Goal: Task Accomplishment & Management: Complete application form

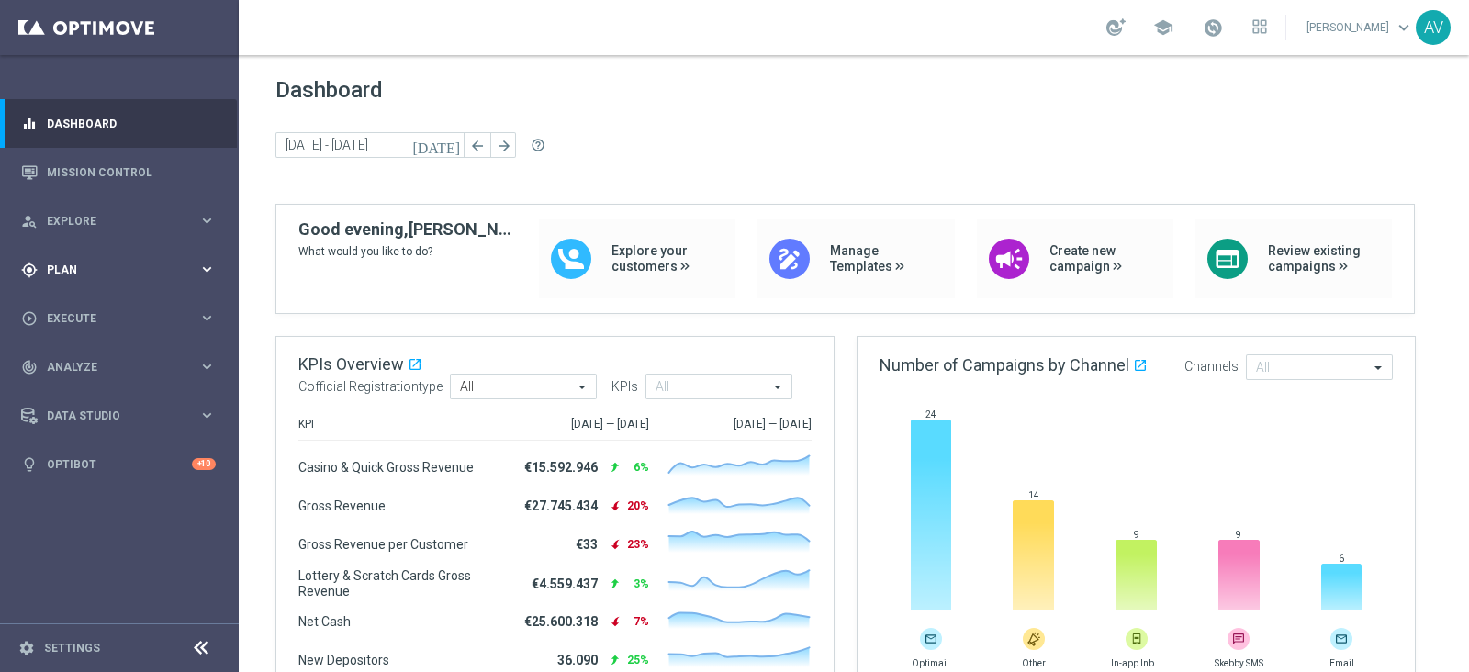
click at [70, 268] on span "Plan" at bounding box center [122, 269] width 151 height 11
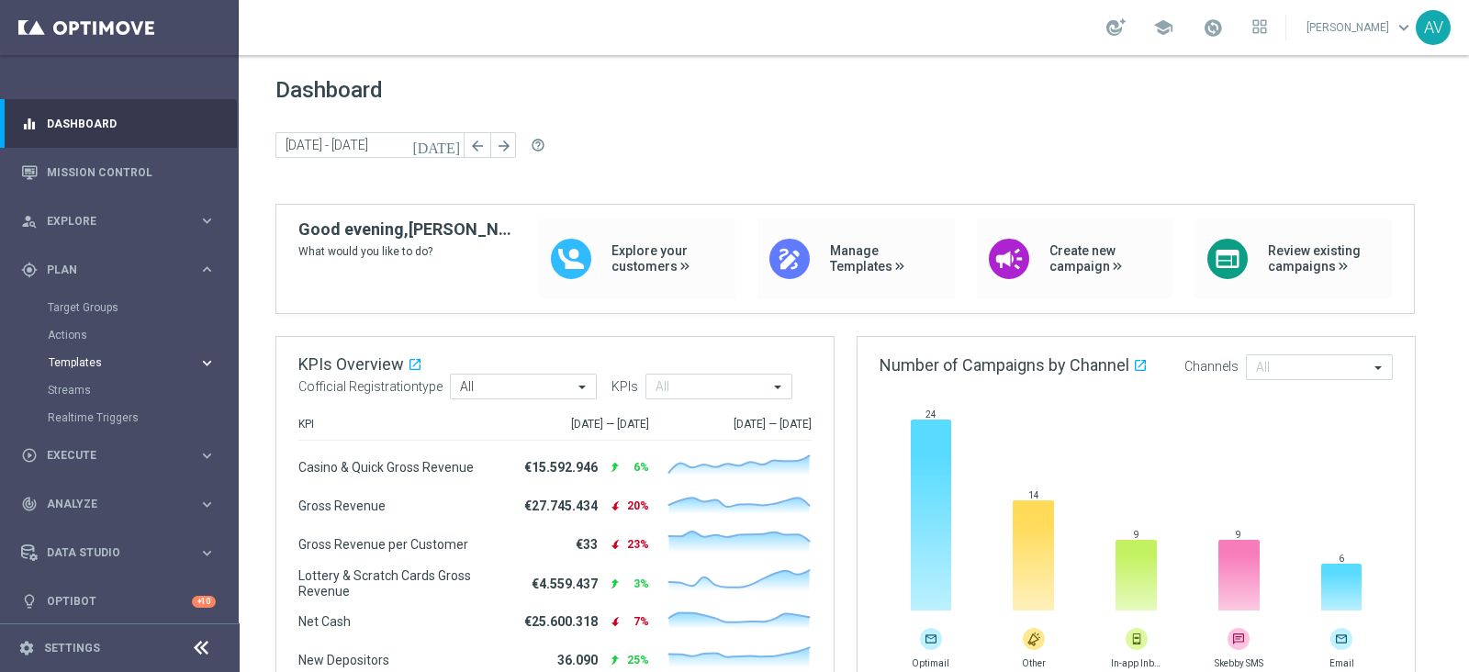
click at [111, 365] on span "Templates" at bounding box center [114, 362] width 131 height 11
click at [104, 387] on link "Optimail" at bounding box center [124, 390] width 134 height 15
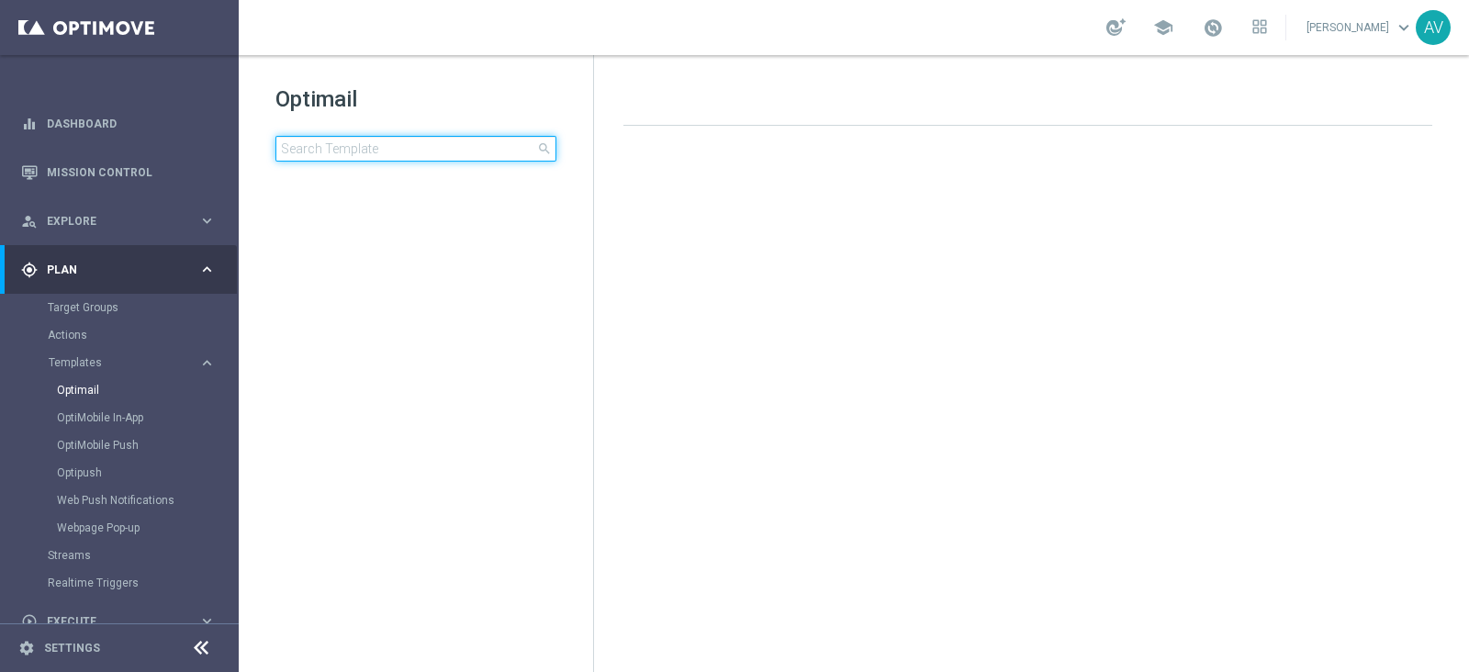
click at [350, 153] on input at bounding box center [415, 149] width 281 height 26
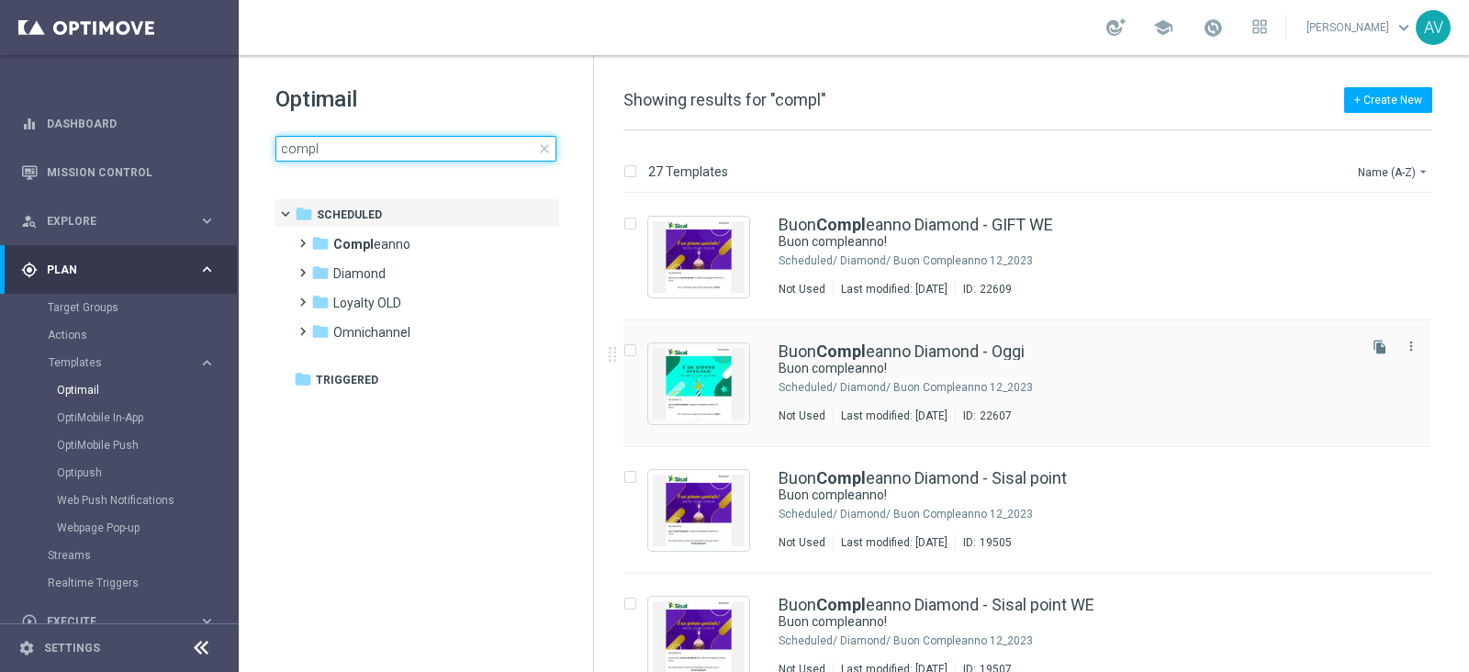
type input "compl"
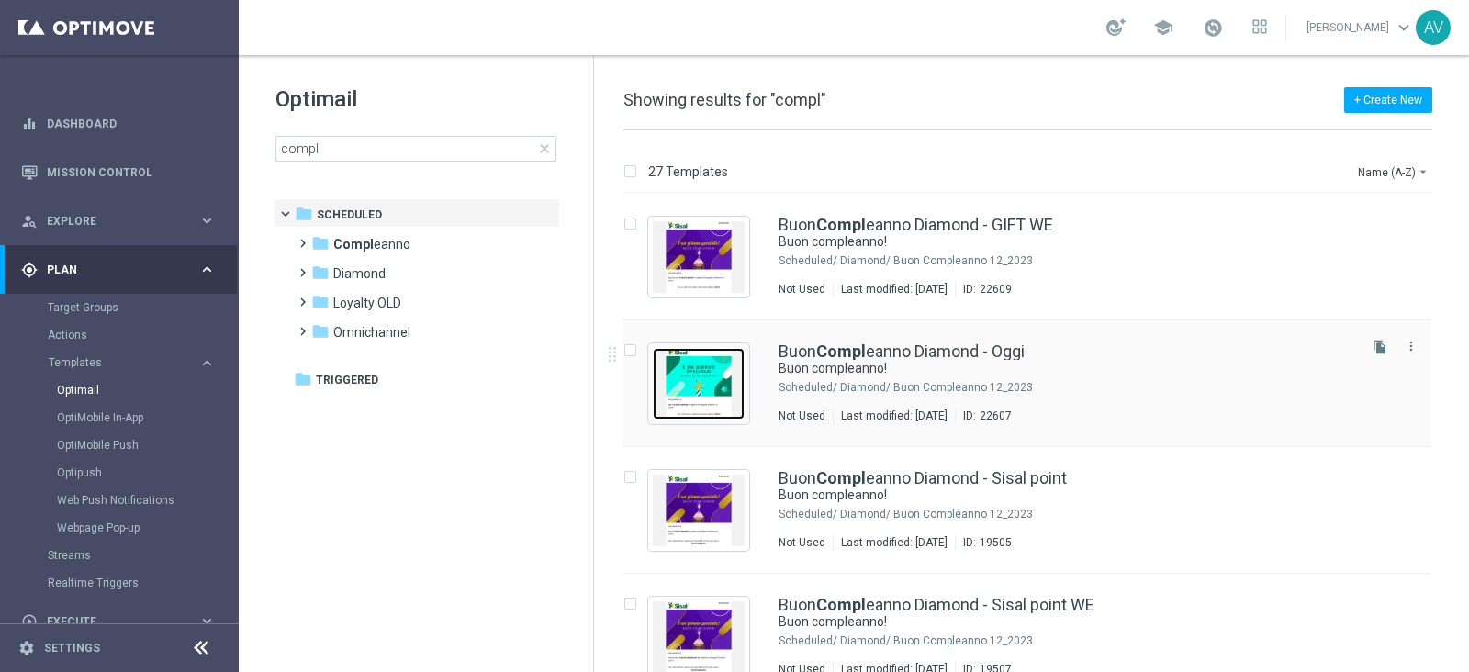
click at [693, 380] on img "Press SPACE to select this row." at bounding box center [699, 384] width 92 height 72
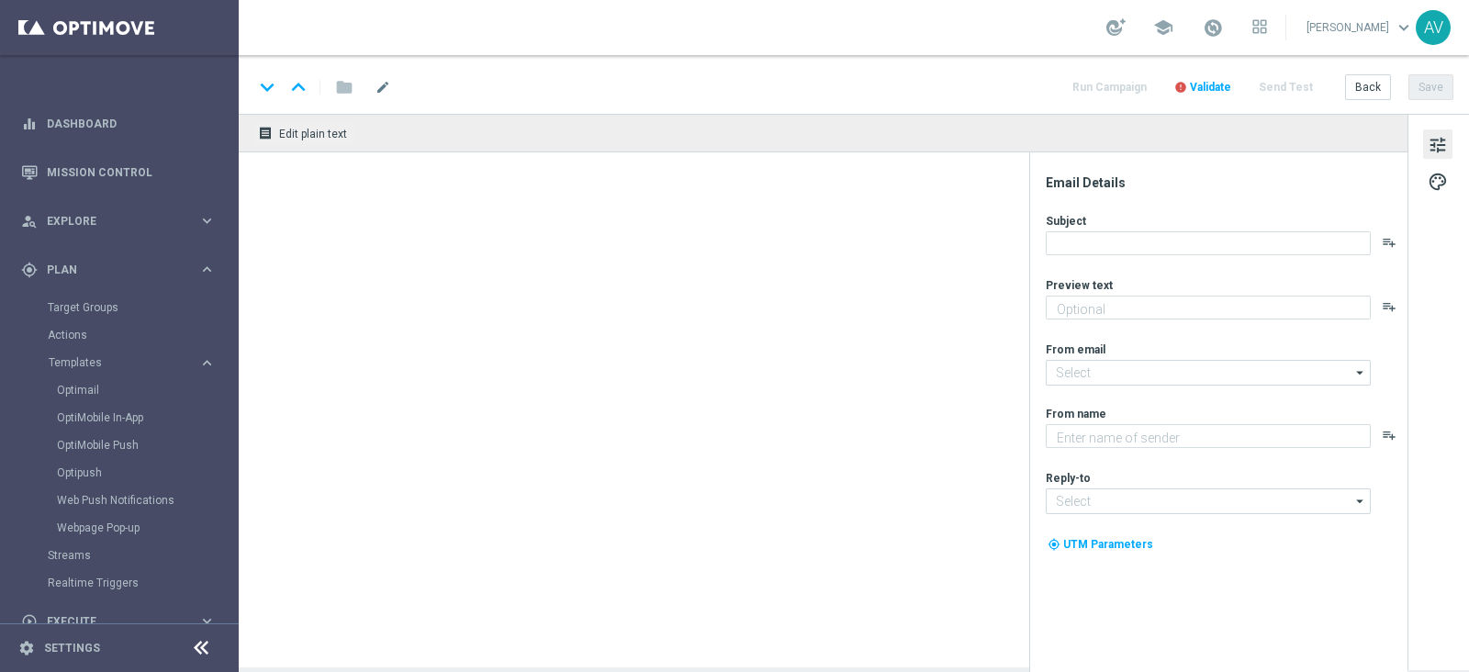
type textarea "Ti aspetta una sorpresa…"
type input "[EMAIL_ADDRESS][DOMAIN_NAME]"
type textarea "Sisal"
type input "[EMAIL_ADDRESS][DOMAIN_NAME]"
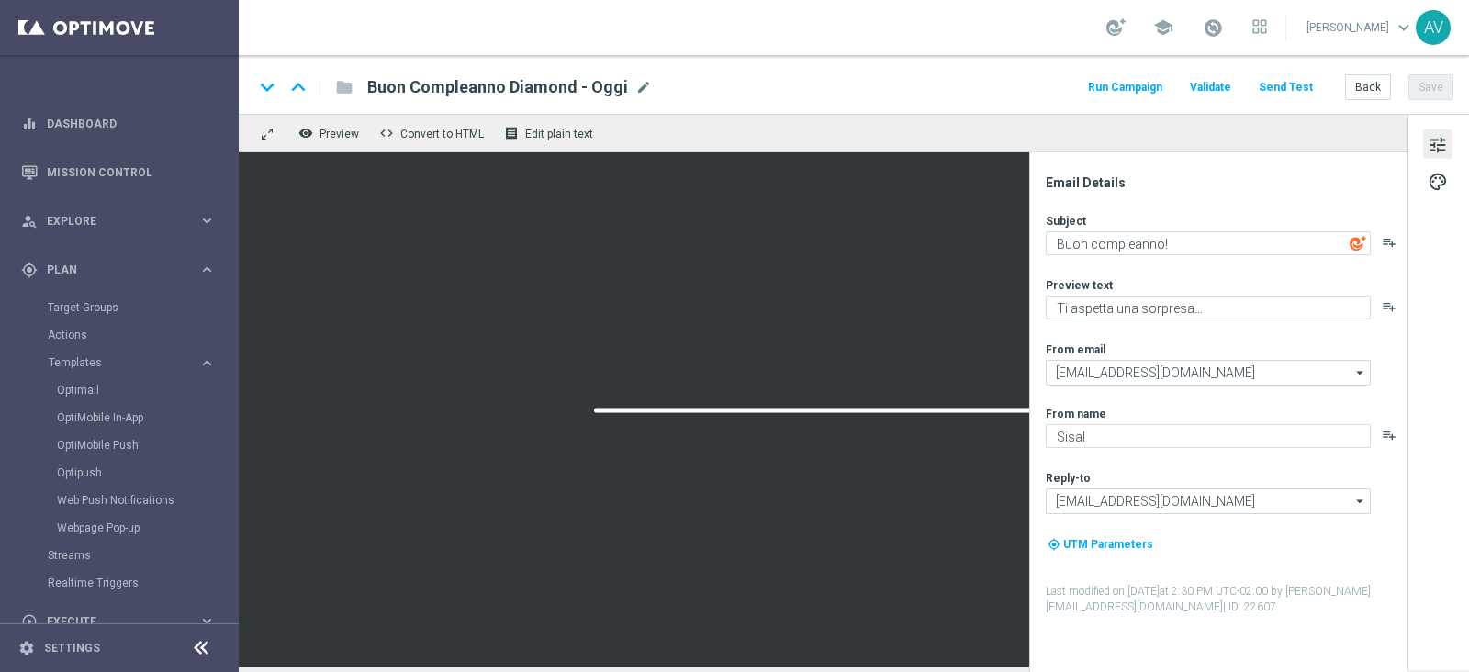
click at [1149, 79] on button "Run Campaign" at bounding box center [1125, 87] width 80 height 25
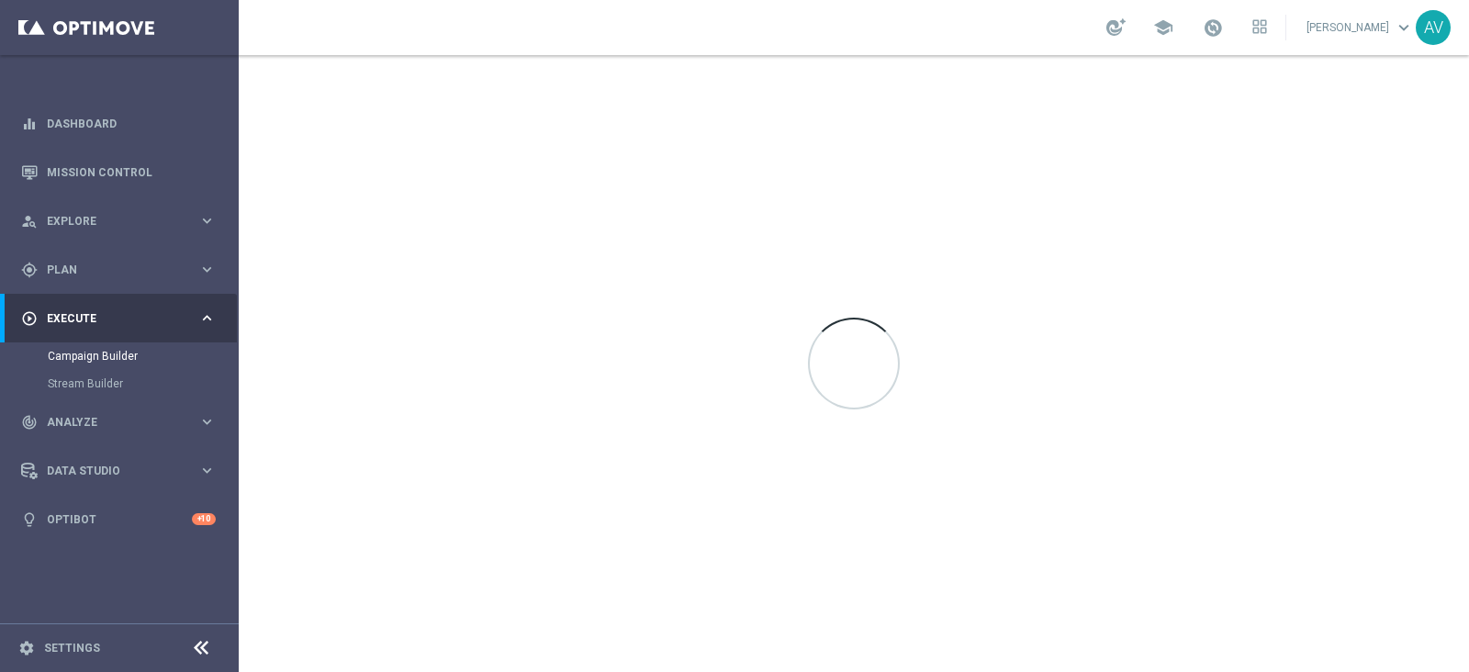
click at [1150, 75] on div at bounding box center [854, 363] width 1230 height 617
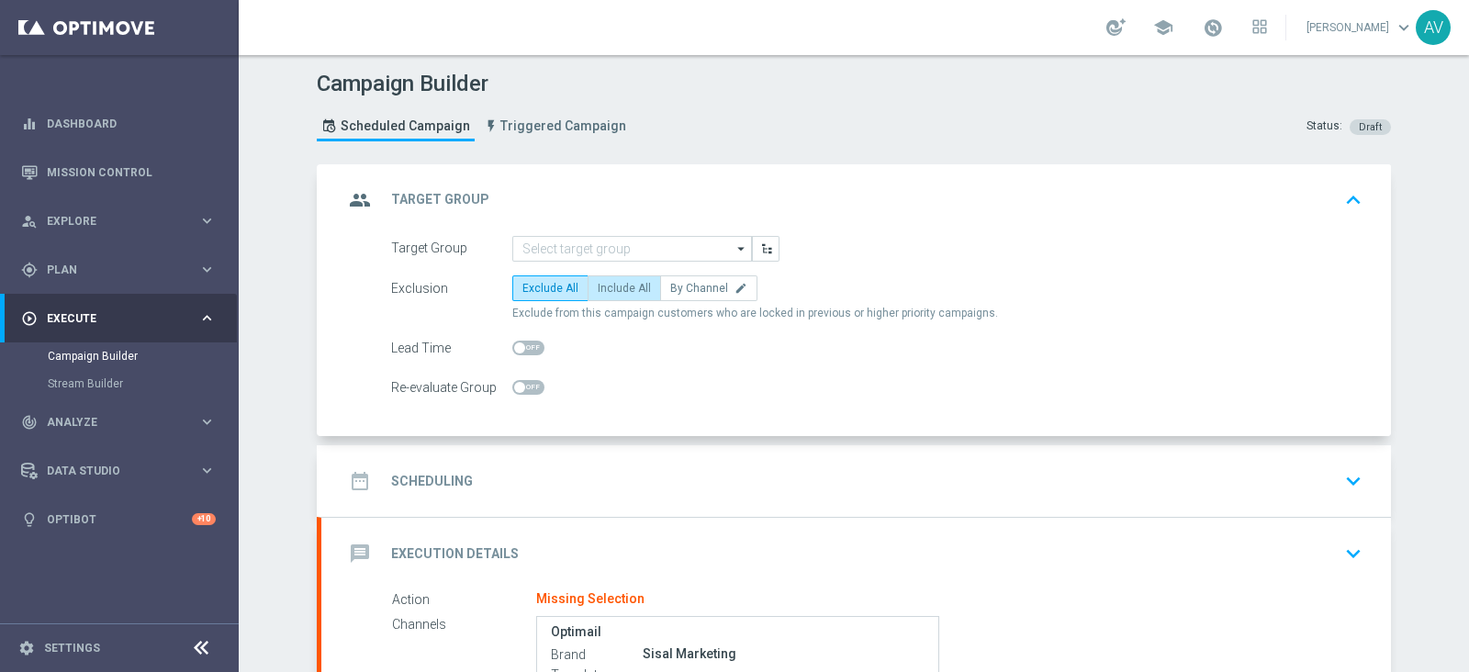
click at [631, 284] on span "Include All" at bounding box center [624, 288] width 53 height 13
click at [610, 286] on input "Include All" at bounding box center [604, 292] width 12 height 12
radio input "true"
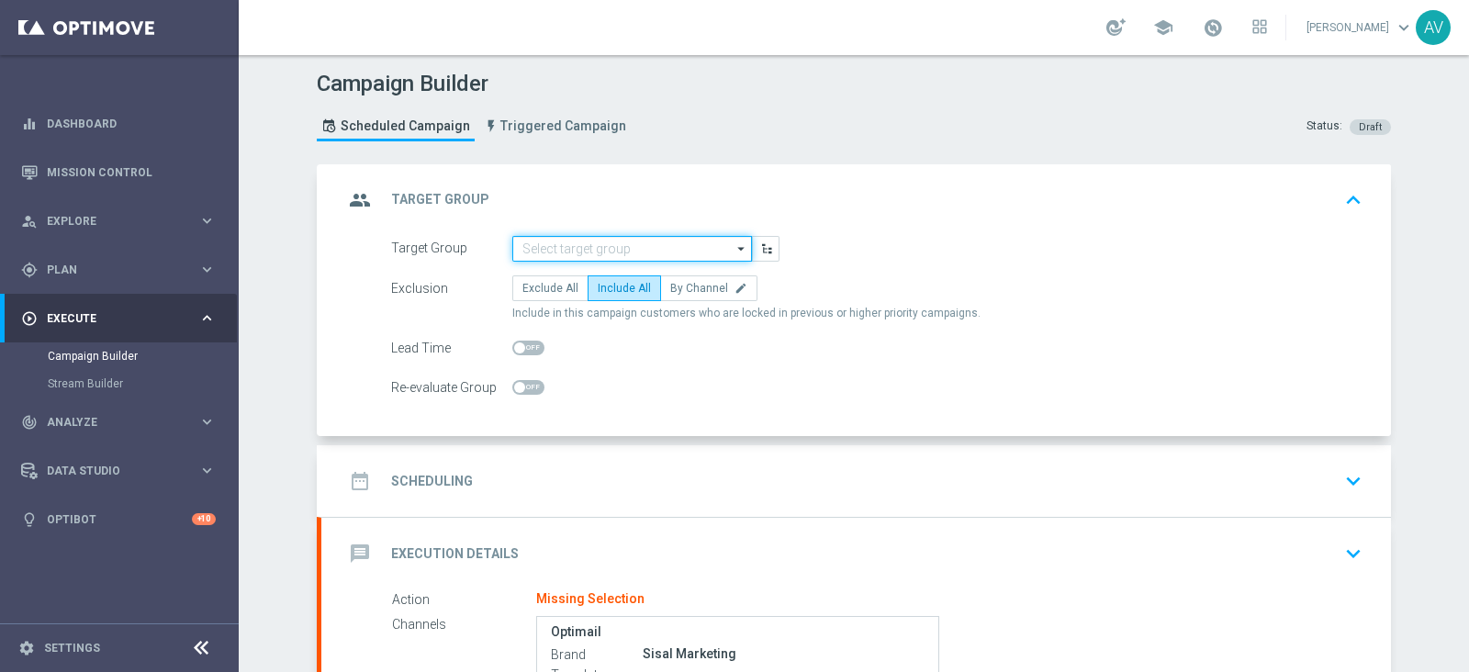
click at [597, 240] on input at bounding box center [632, 249] width 240 height 26
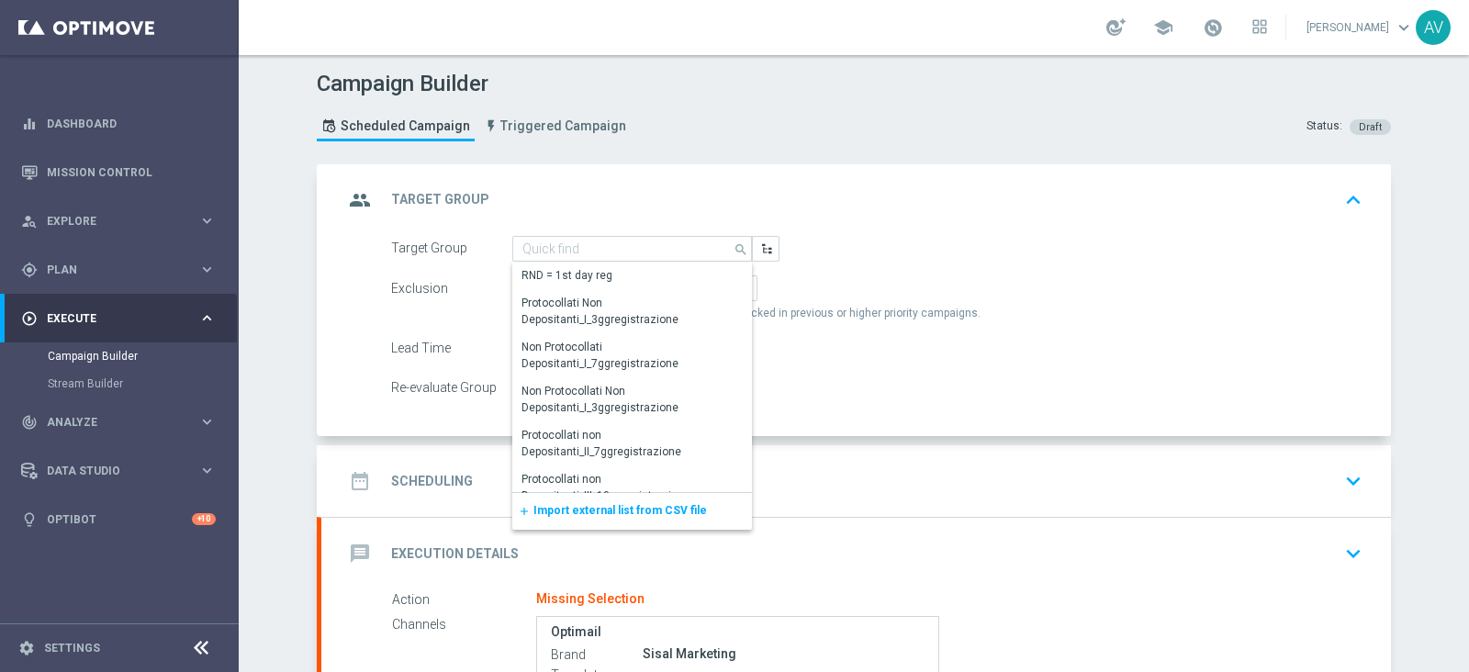
click at [579, 519] on div "add Import external list from CSV file" at bounding box center [632, 511] width 240 height 37
click at [567, 508] on span "Import external list from CSV file" at bounding box center [620, 510] width 174 height 13
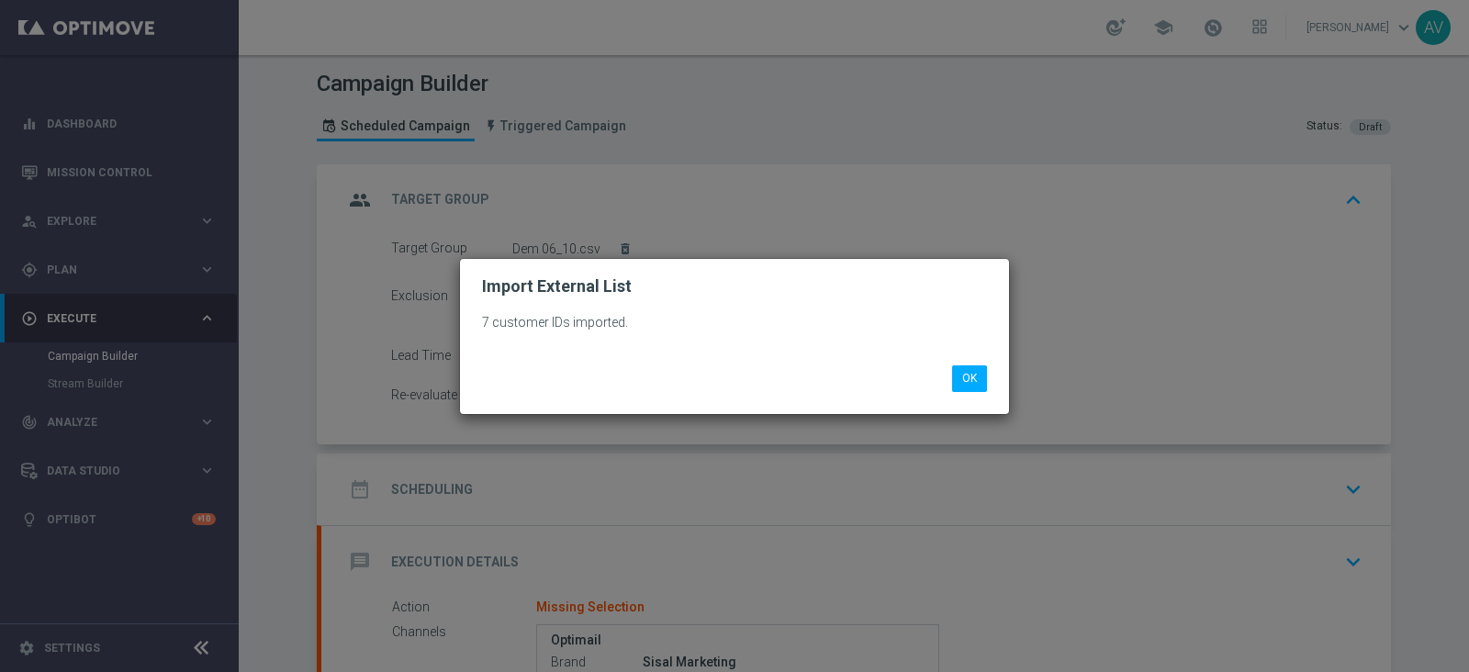
click at [970, 365] on div "OK" at bounding box center [734, 371] width 533 height 39
click at [949, 367] on li "OK" at bounding box center [970, 378] width 44 height 26
click at [965, 375] on button "OK" at bounding box center [969, 378] width 35 height 26
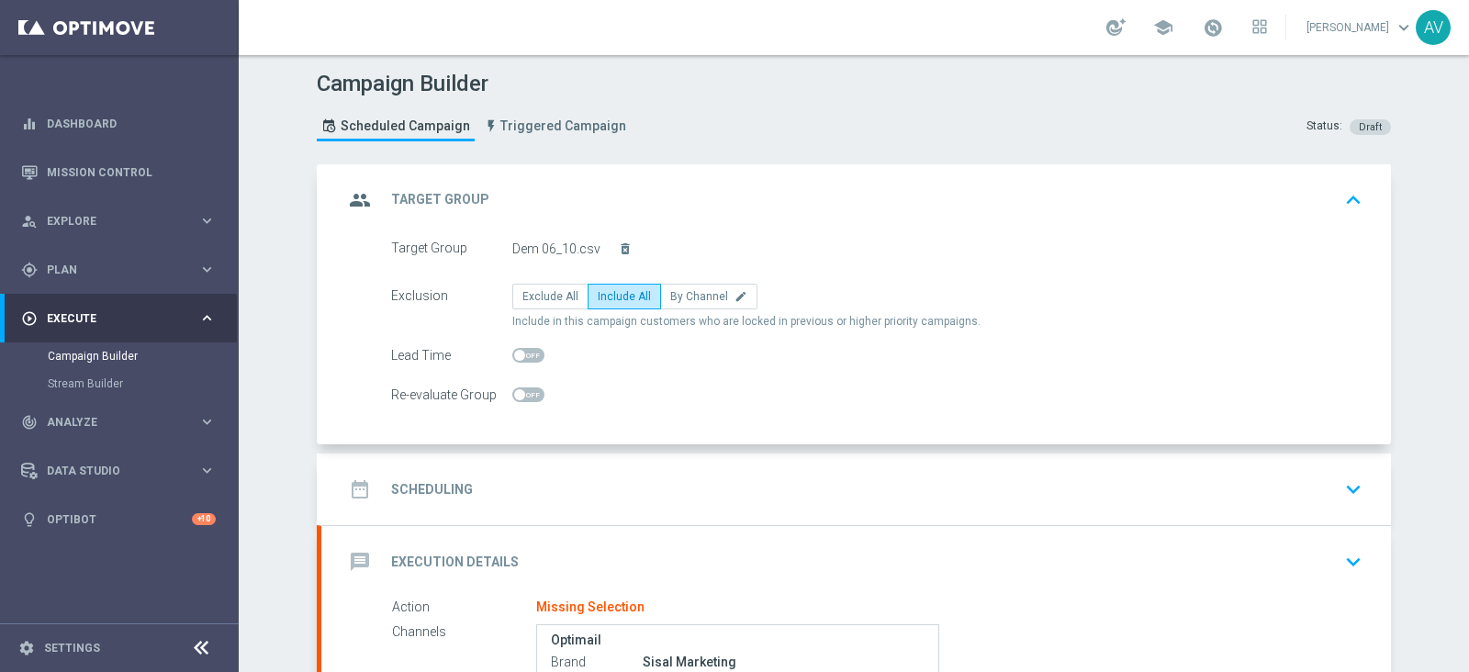
click at [356, 196] on icon "group" at bounding box center [359, 200] width 33 height 33
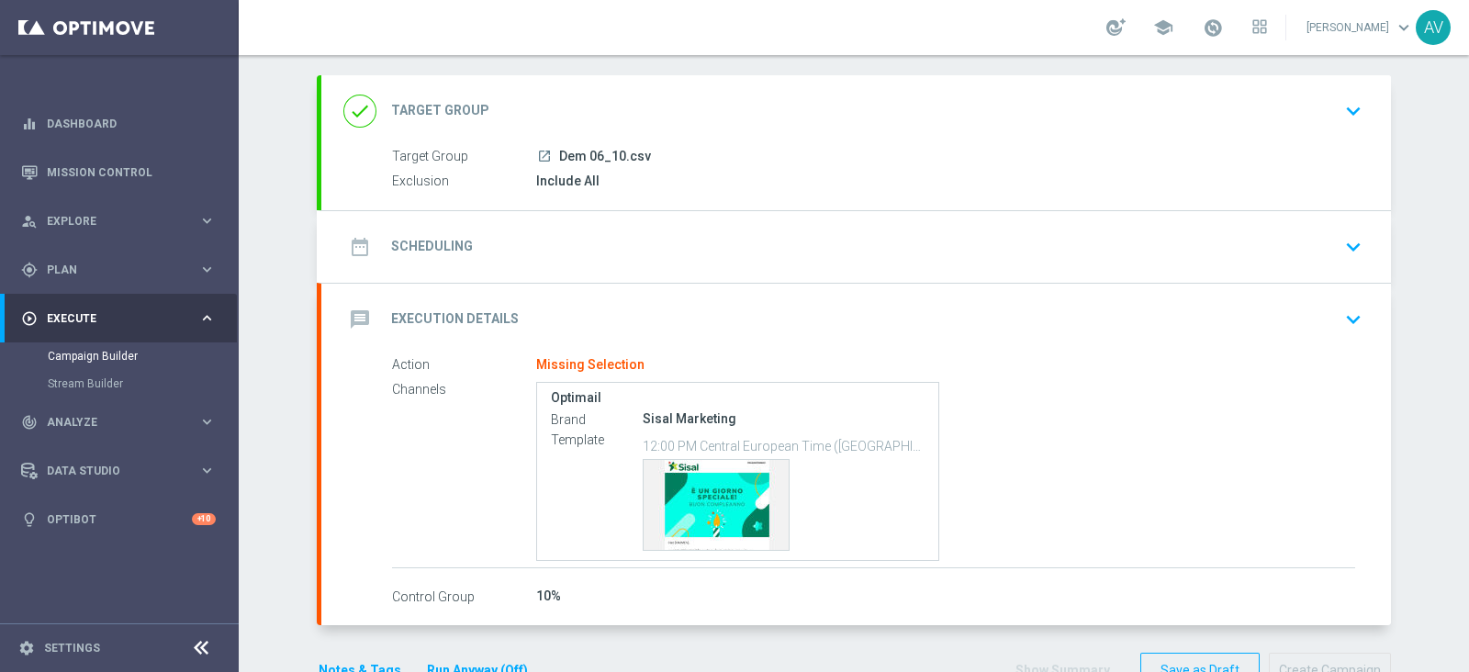
scroll to position [129, 0]
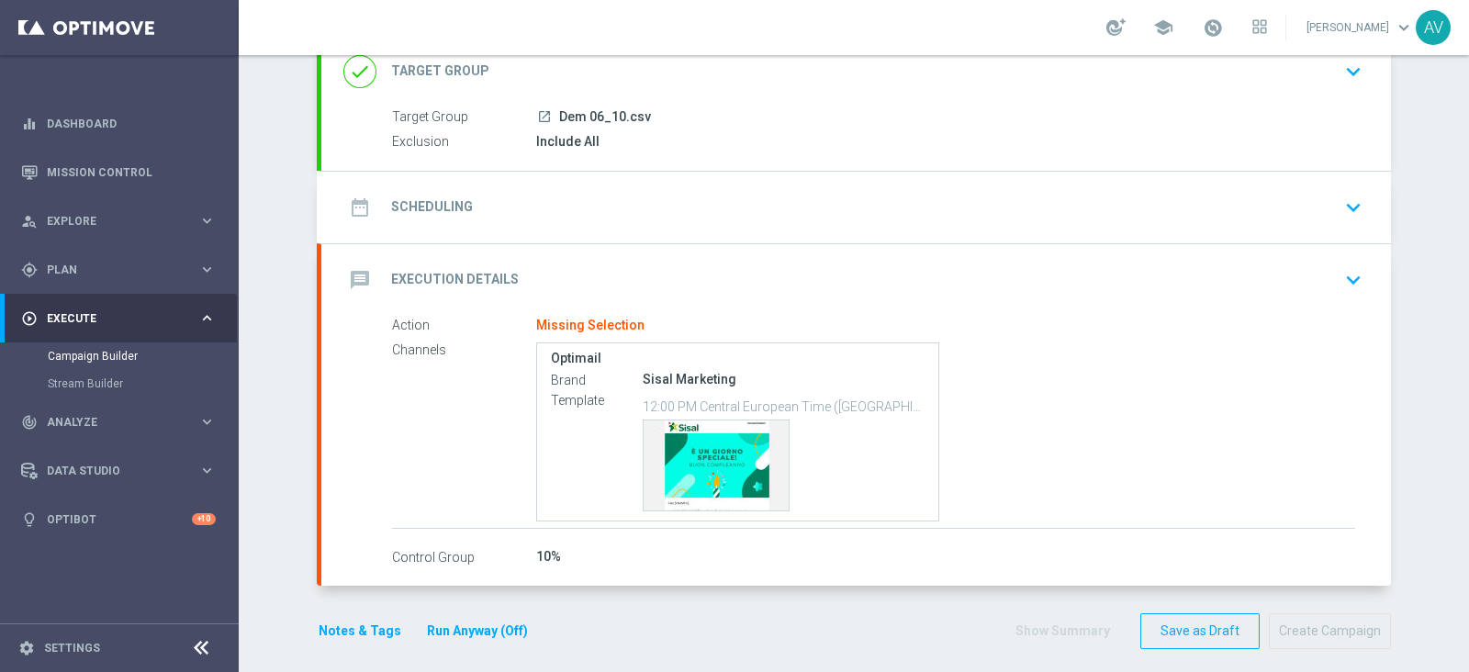
click at [360, 208] on icon "date_range" at bounding box center [359, 207] width 33 height 33
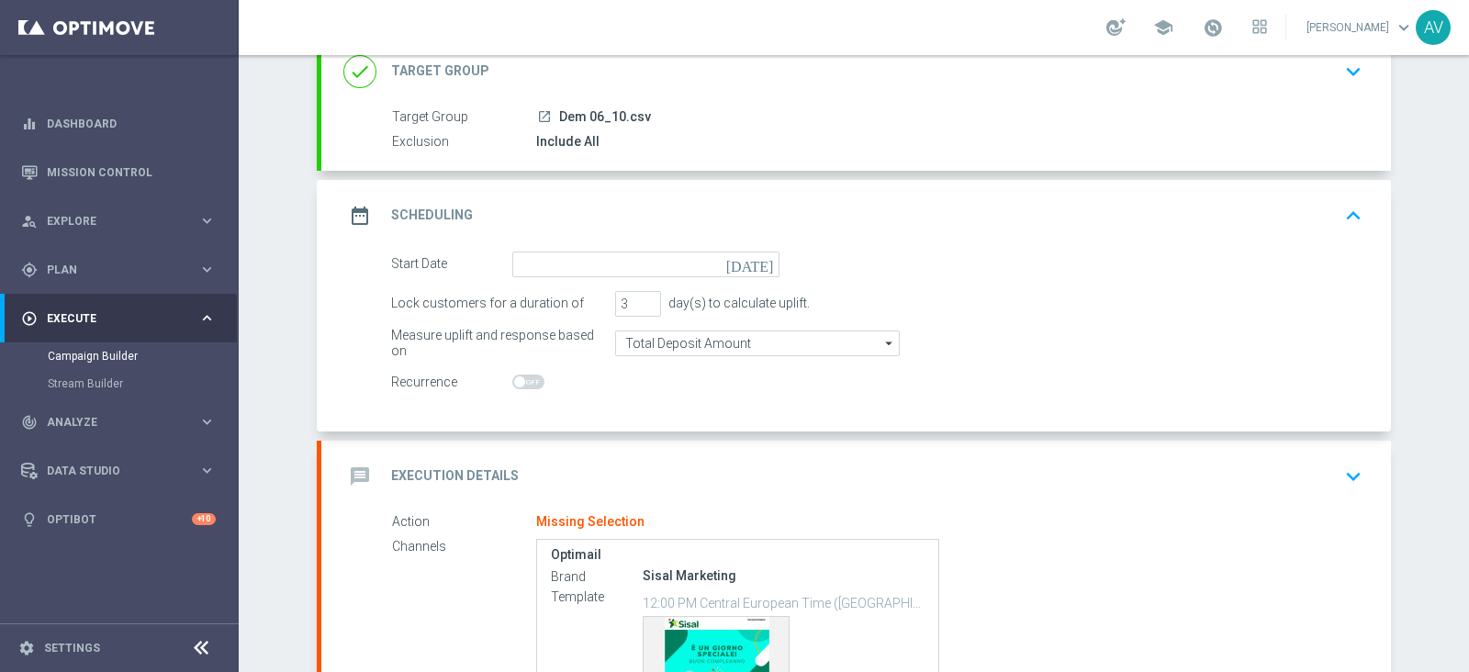
click at [757, 265] on icon "[DATE]" at bounding box center [753, 262] width 54 height 20
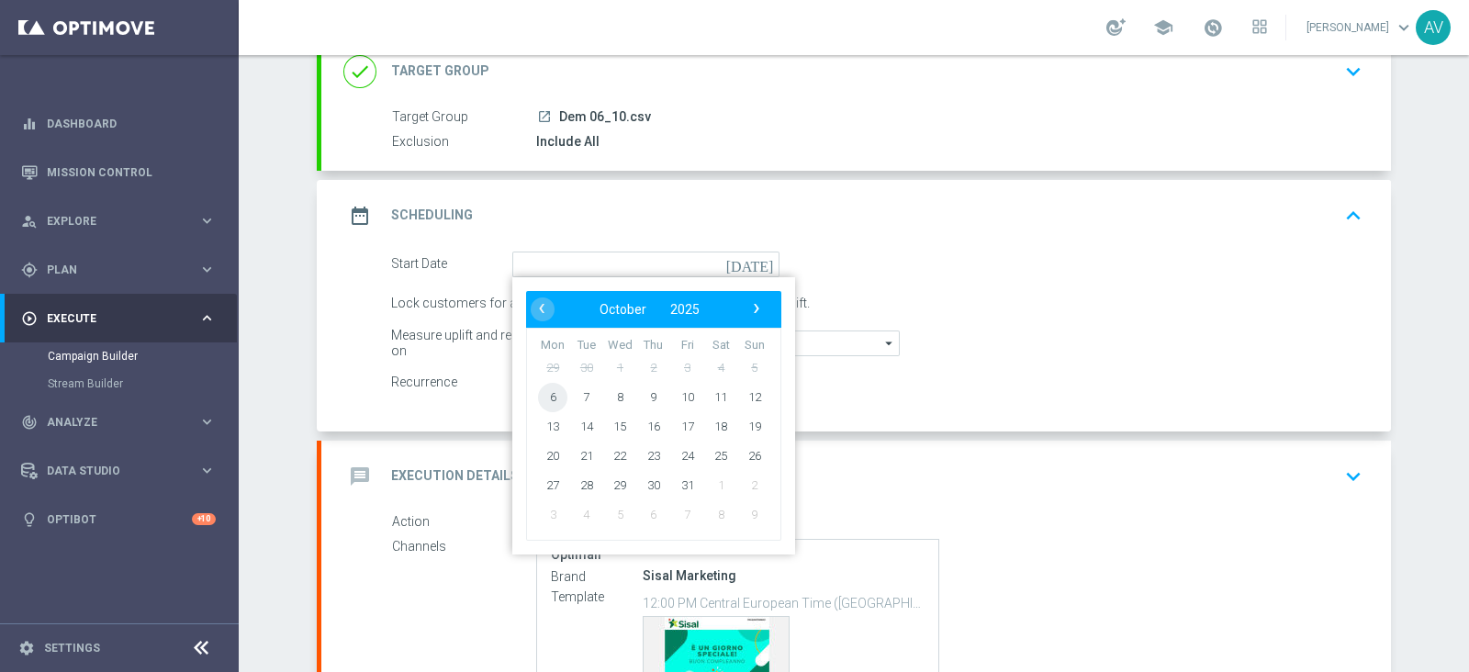
click at [544, 392] on span "6" at bounding box center [552, 396] width 29 height 29
type input "[DATE]"
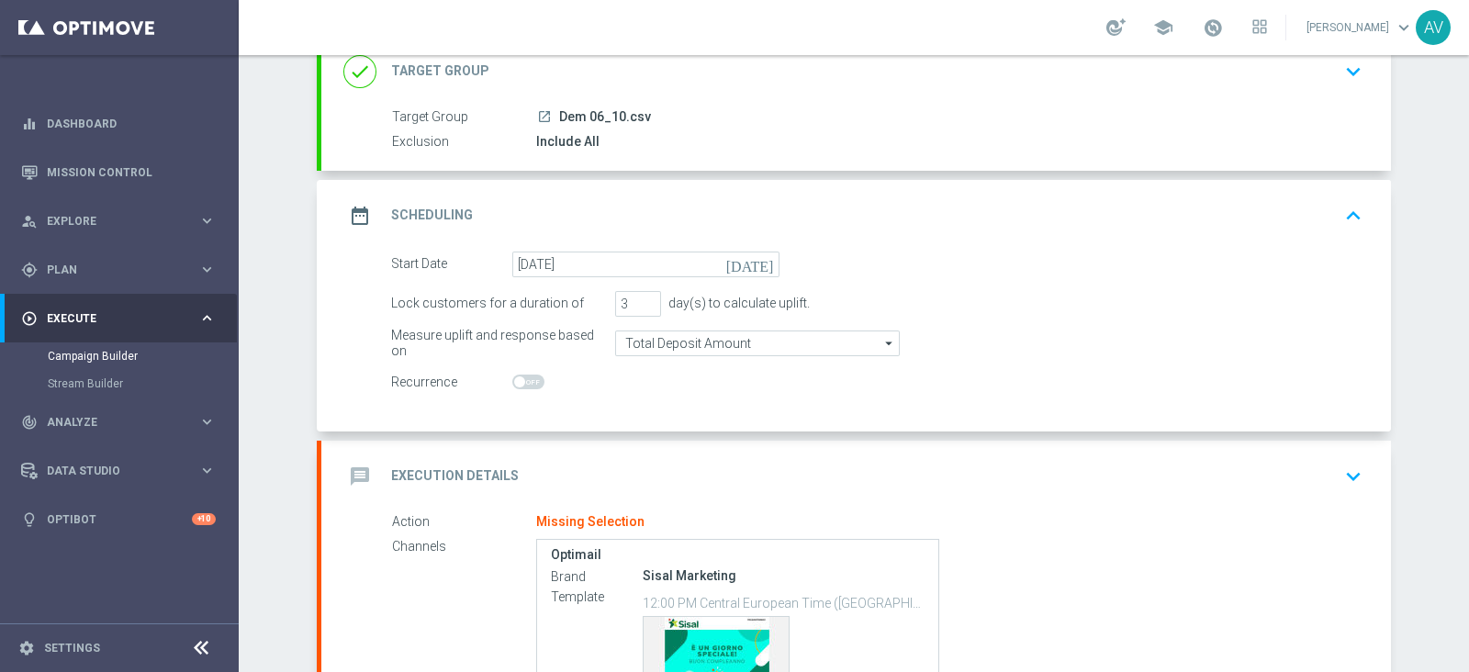
click at [344, 200] on icon "date_range" at bounding box center [359, 215] width 33 height 33
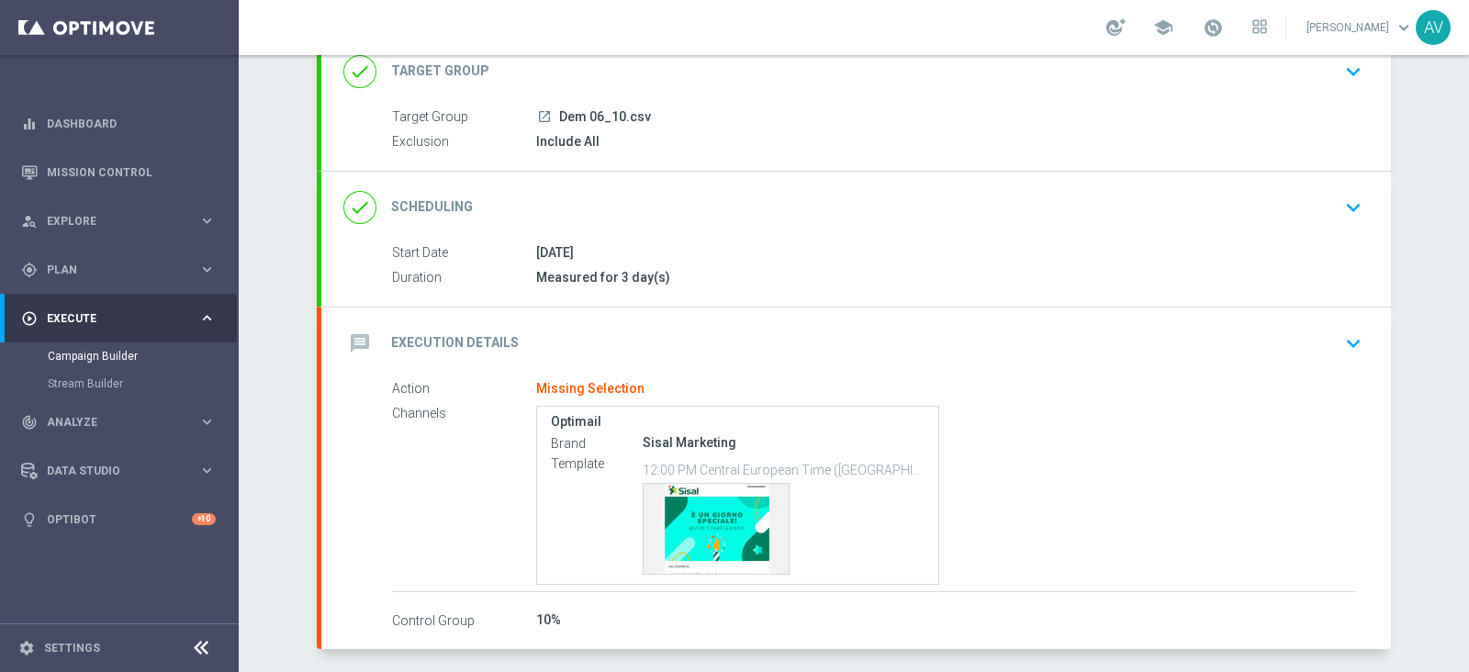
click at [356, 348] on icon "message" at bounding box center [359, 343] width 33 height 33
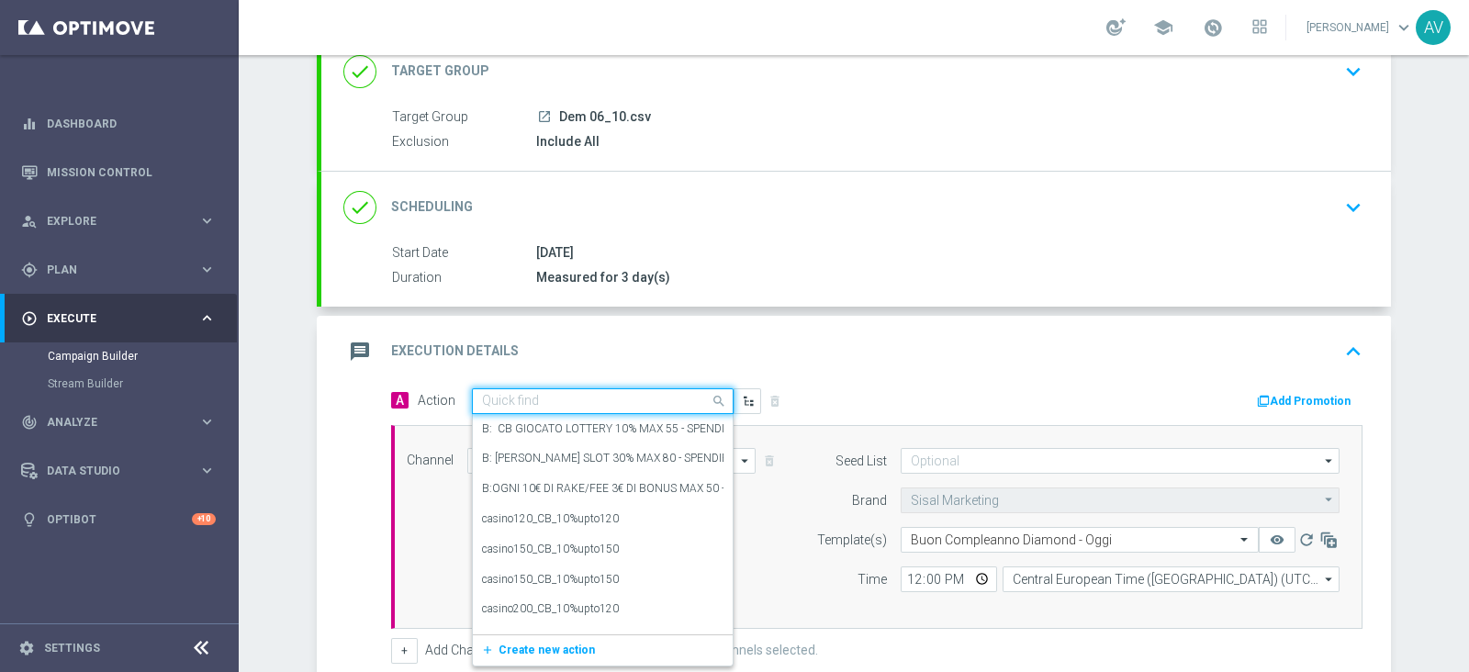
click at [597, 398] on input "text" at bounding box center [584, 402] width 205 height 16
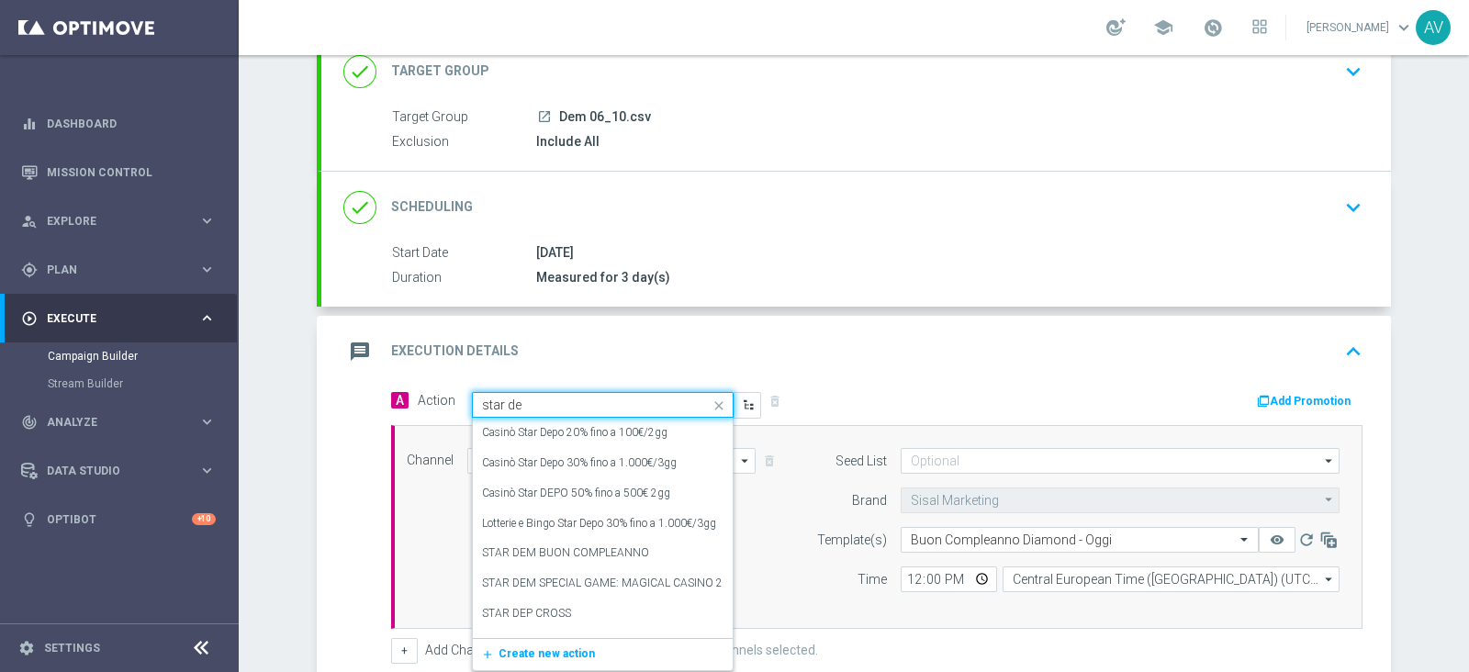
type input "star dem"
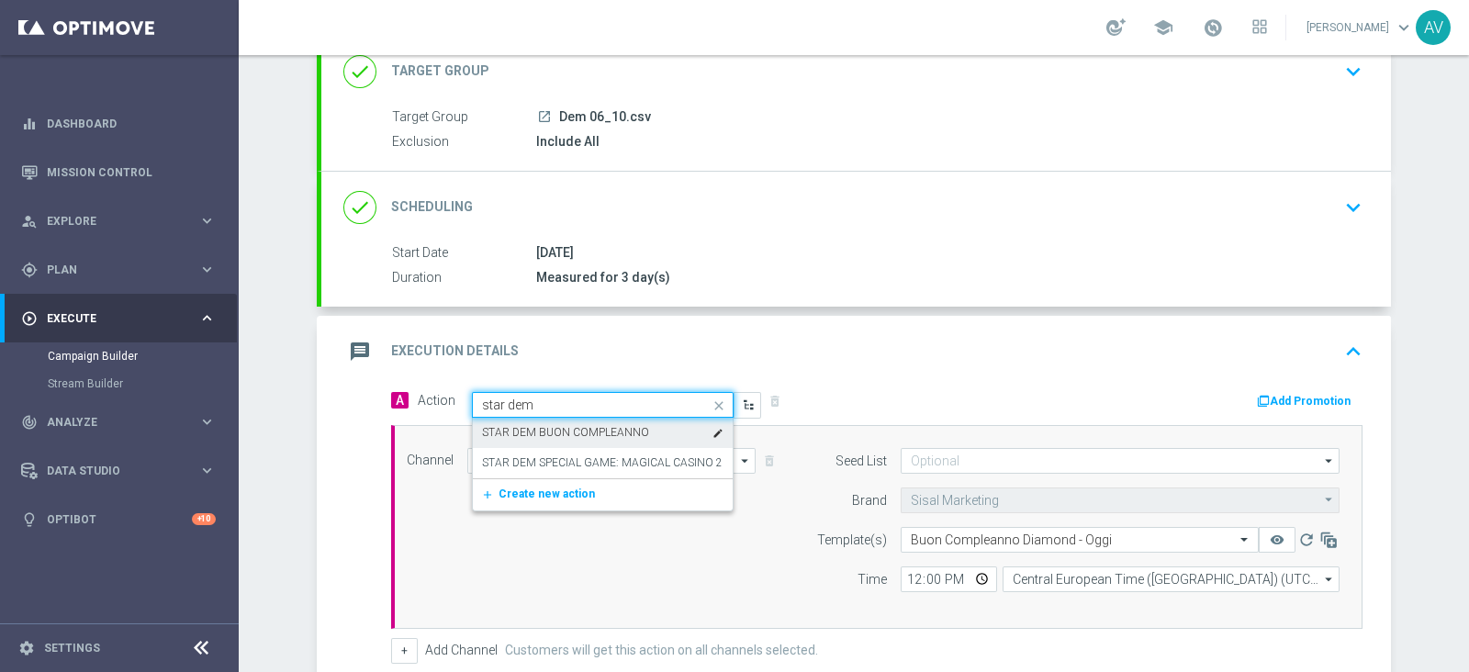
click at [558, 425] on label "STAR DEM BUON COMPLEANNO" at bounding box center [565, 433] width 167 height 16
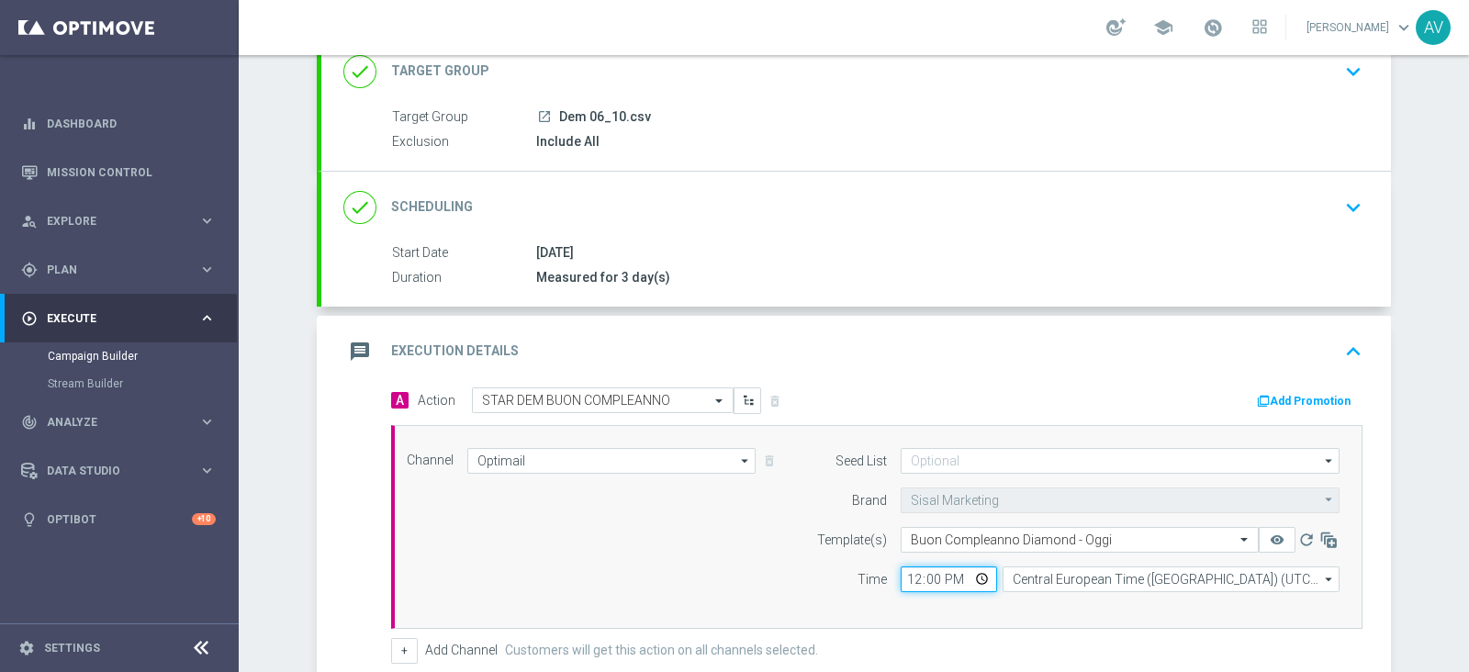
click at [905, 571] on input "12:00" at bounding box center [949, 580] width 96 height 26
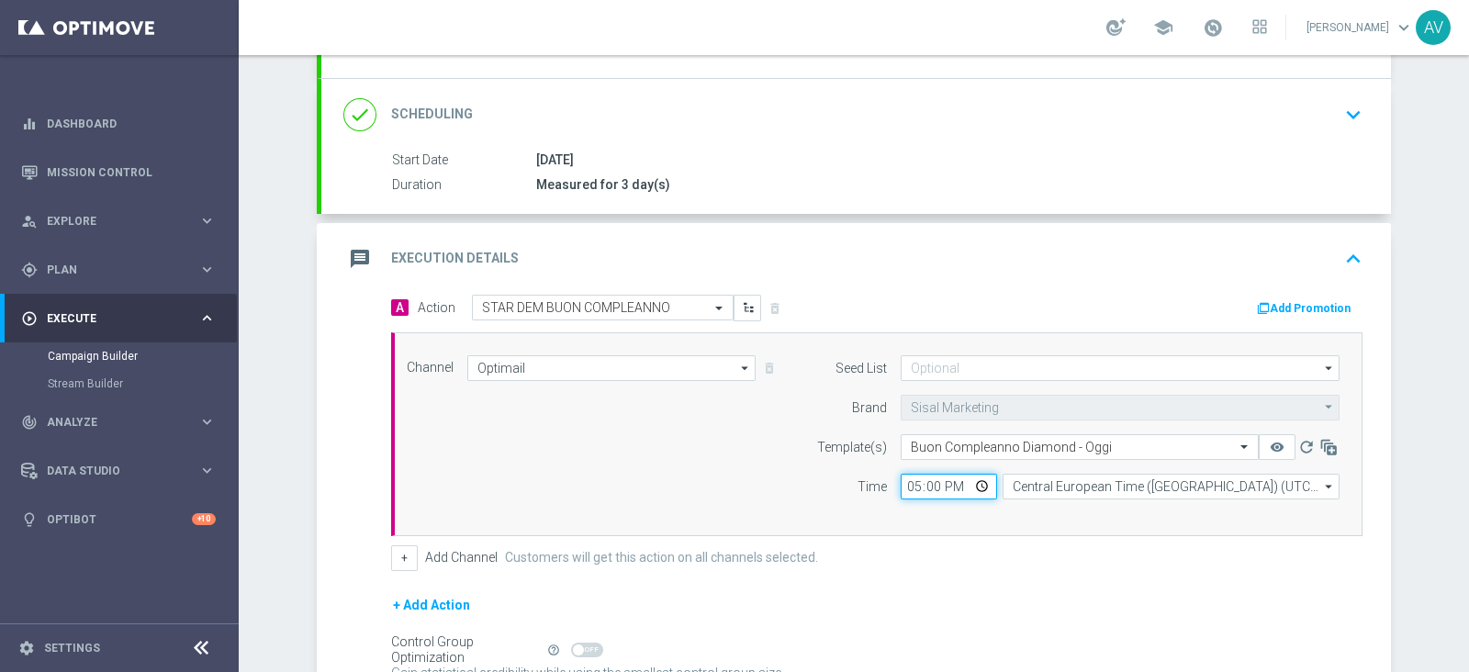
scroll to position [221, 0]
type input "16:38"
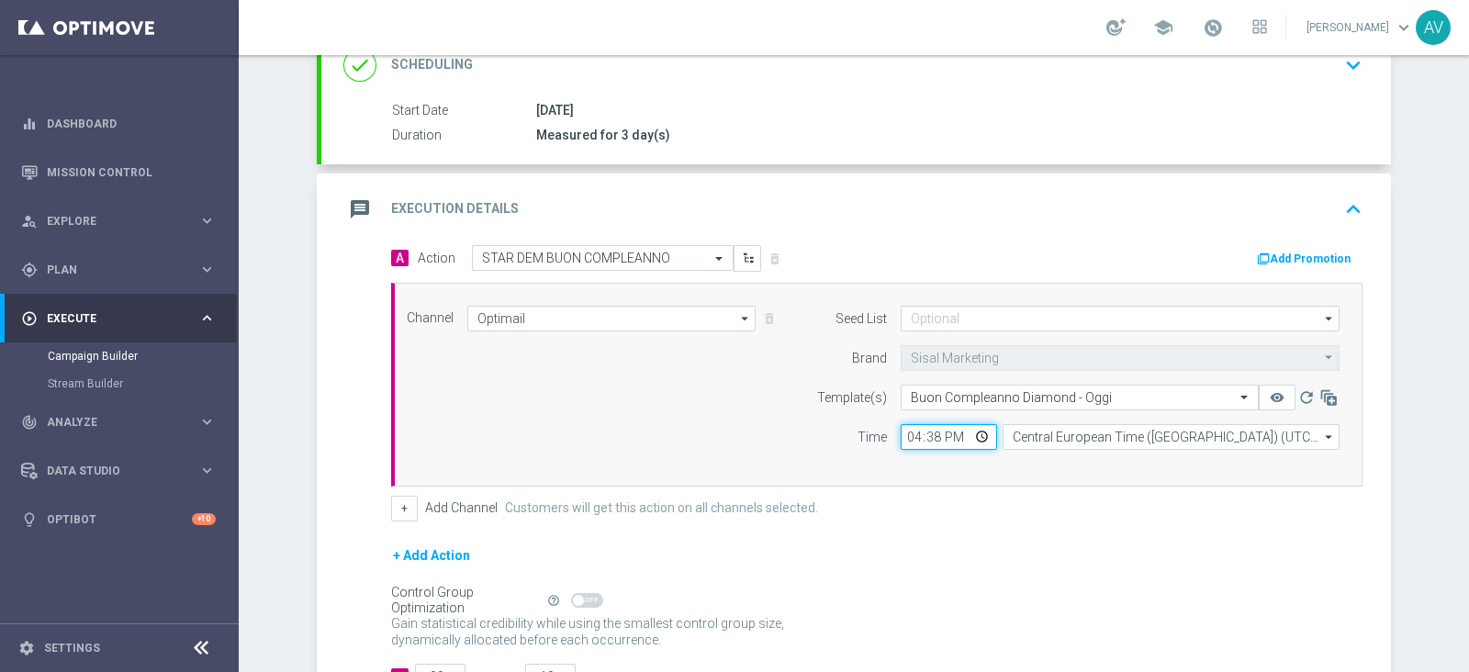
scroll to position [407, 0]
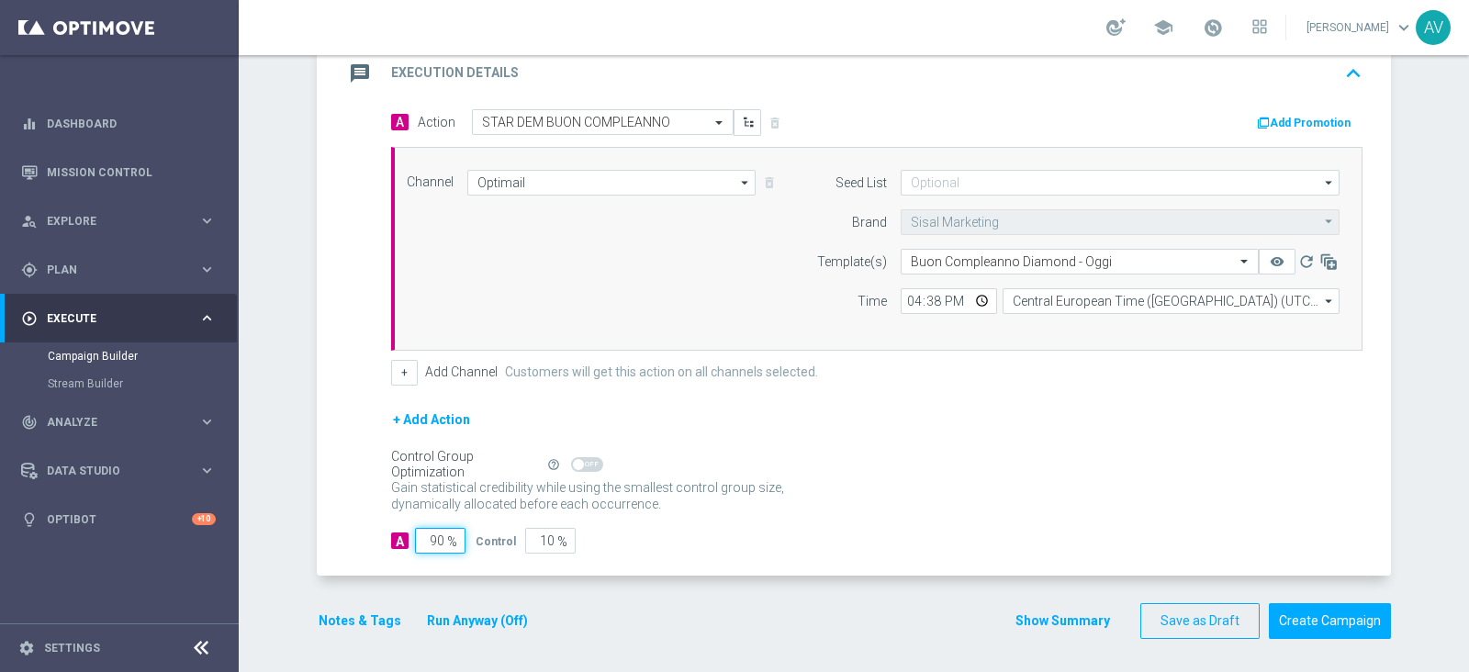
click at [432, 537] on input "90" at bounding box center [440, 541] width 50 height 26
type input "0"
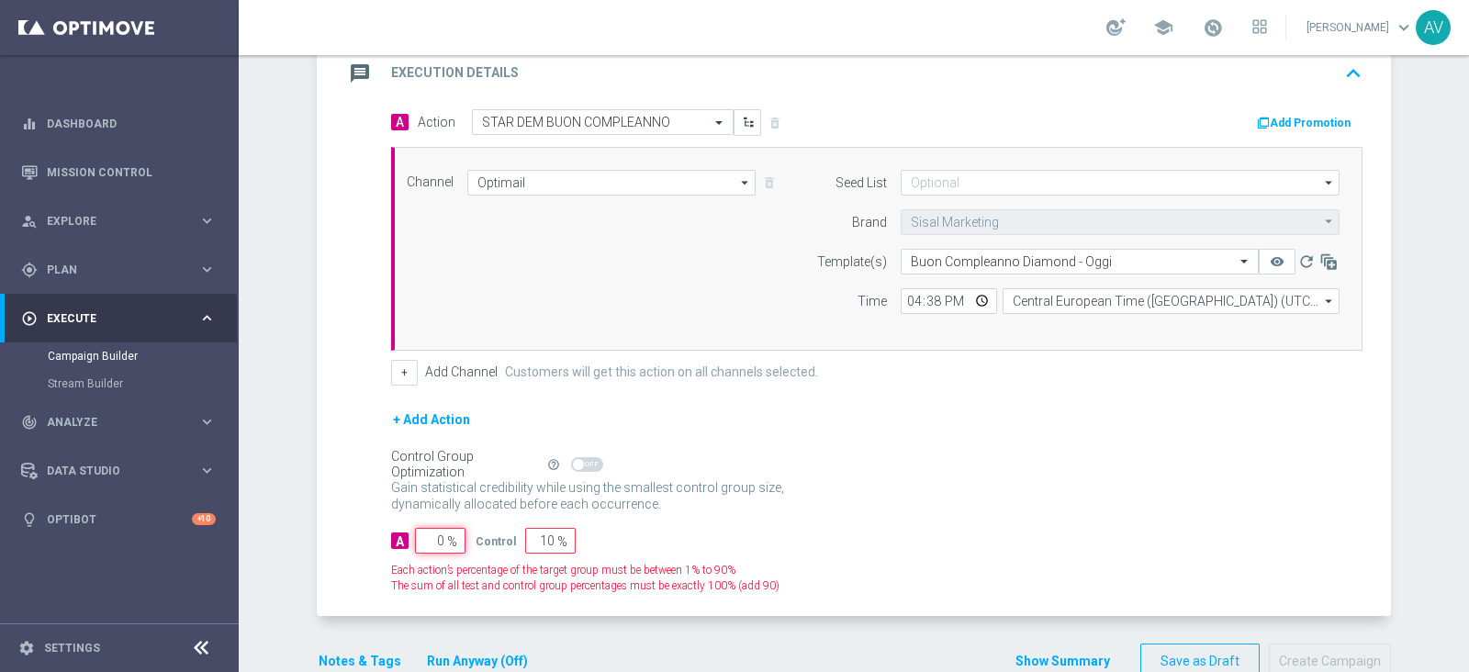
type input "100"
type input "10"
type input "90"
type input "100"
type input "0"
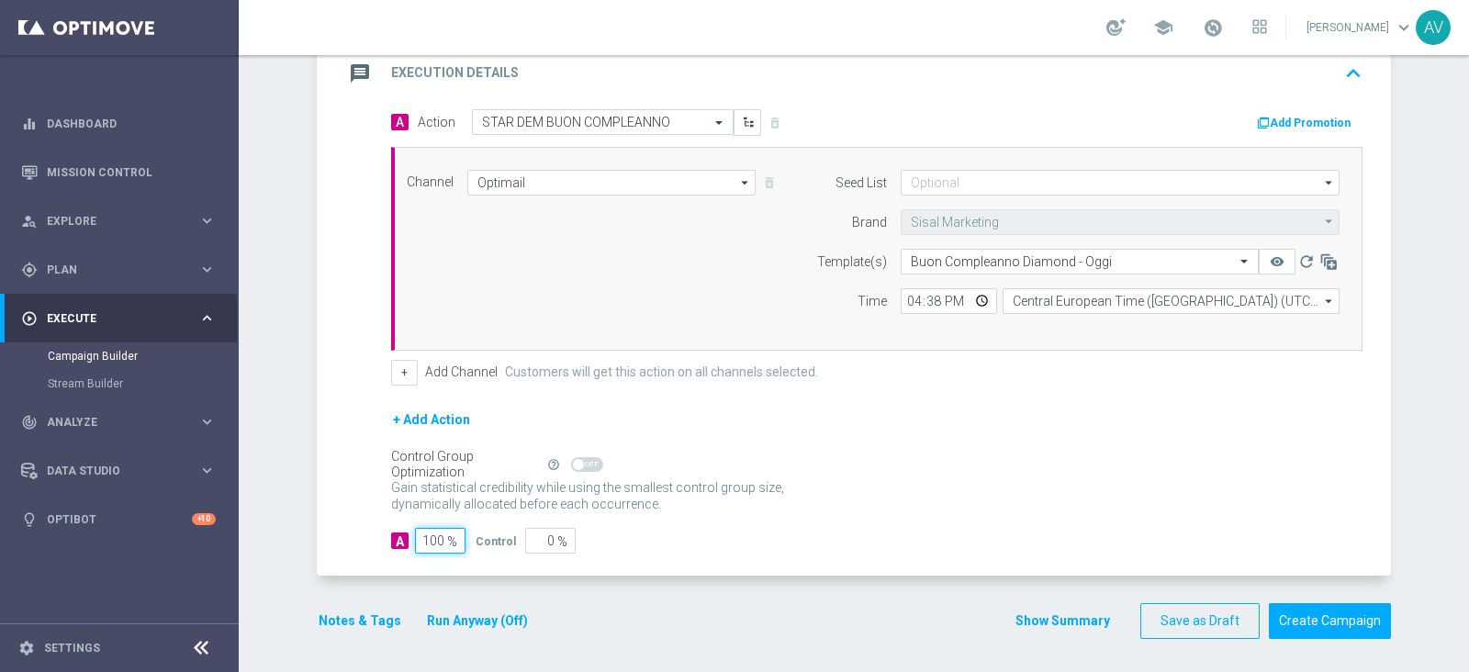
type input "100"
click at [343, 80] on icon "message" at bounding box center [359, 73] width 33 height 33
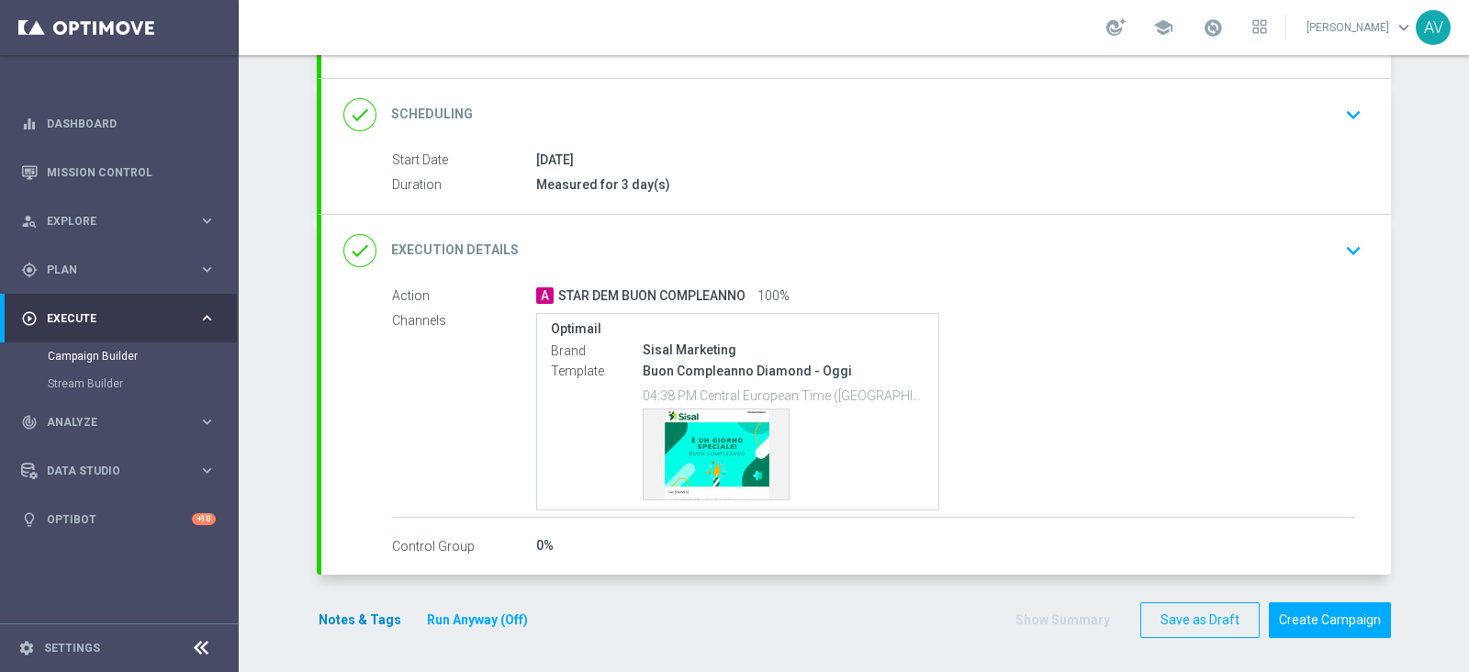
scroll to position [220, 0]
click at [321, 623] on button "Notes & Tags" at bounding box center [360, 621] width 86 height 23
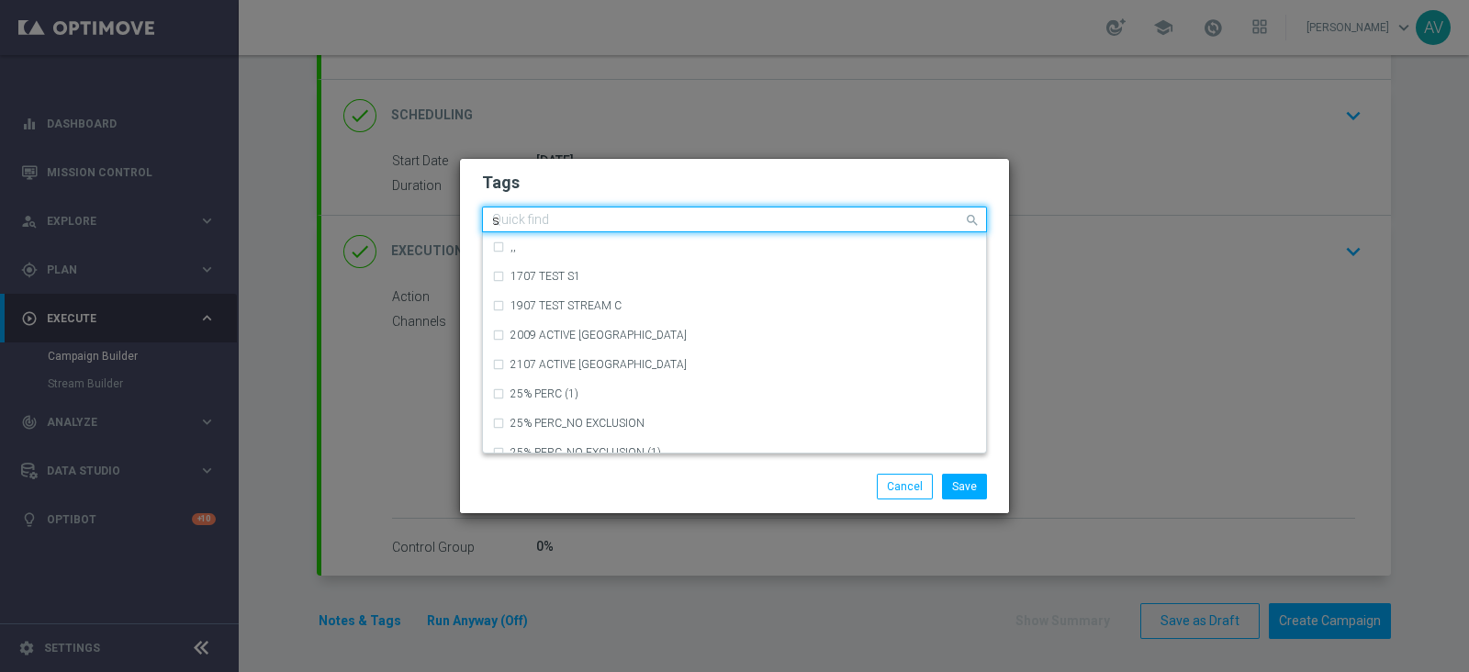
click at [581, 219] on input "s" at bounding box center [727, 221] width 471 height 16
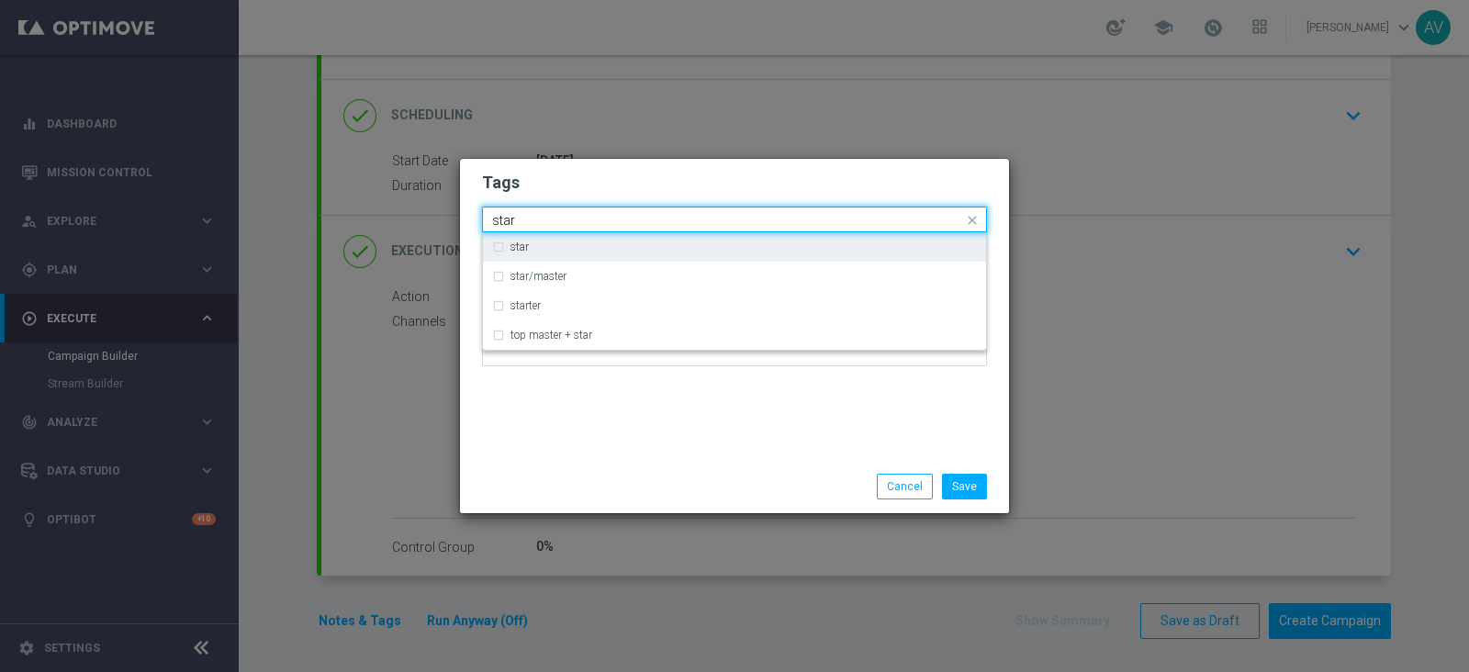
click at [510, 241] on label "star" at bounding box center [519, 246] width 18 height 11
type input "star"
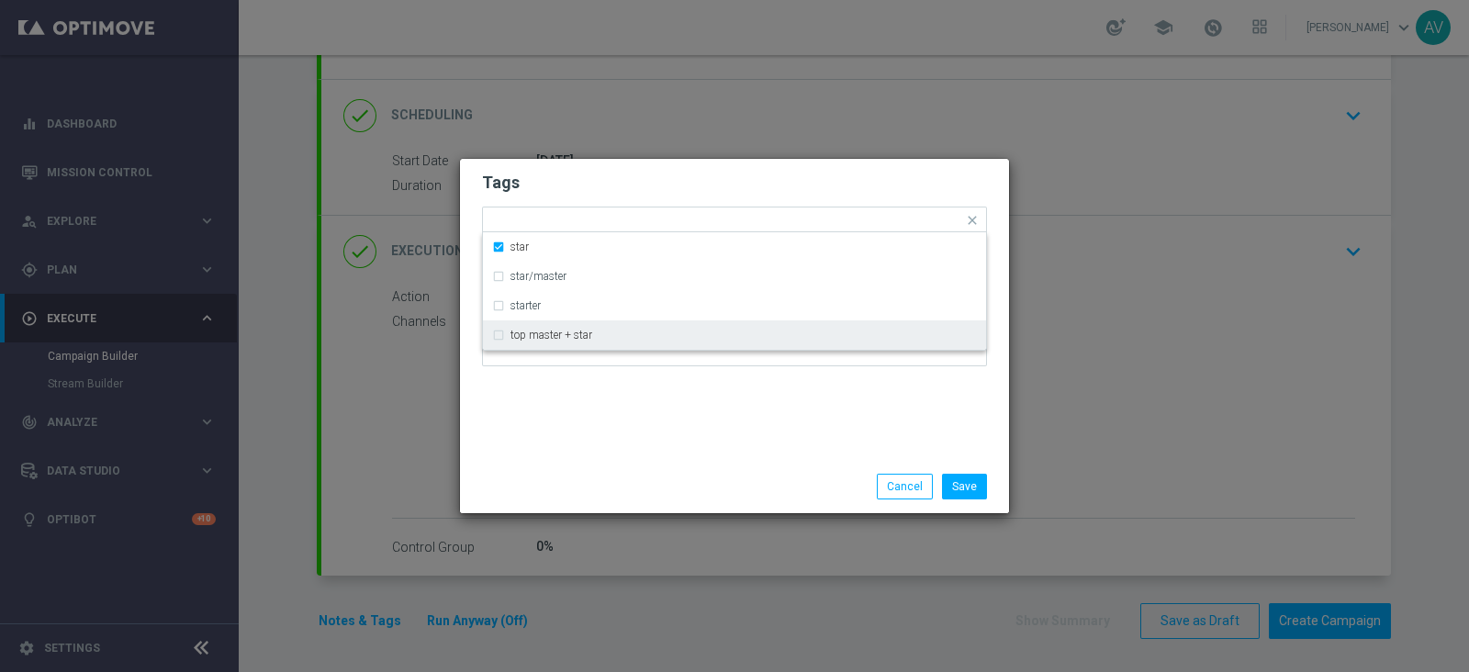
click at [621, 421] on div "Tags Quick find × star star star/master starter top master + star Notes" at bounding box center [734, 309] width 549 height 301
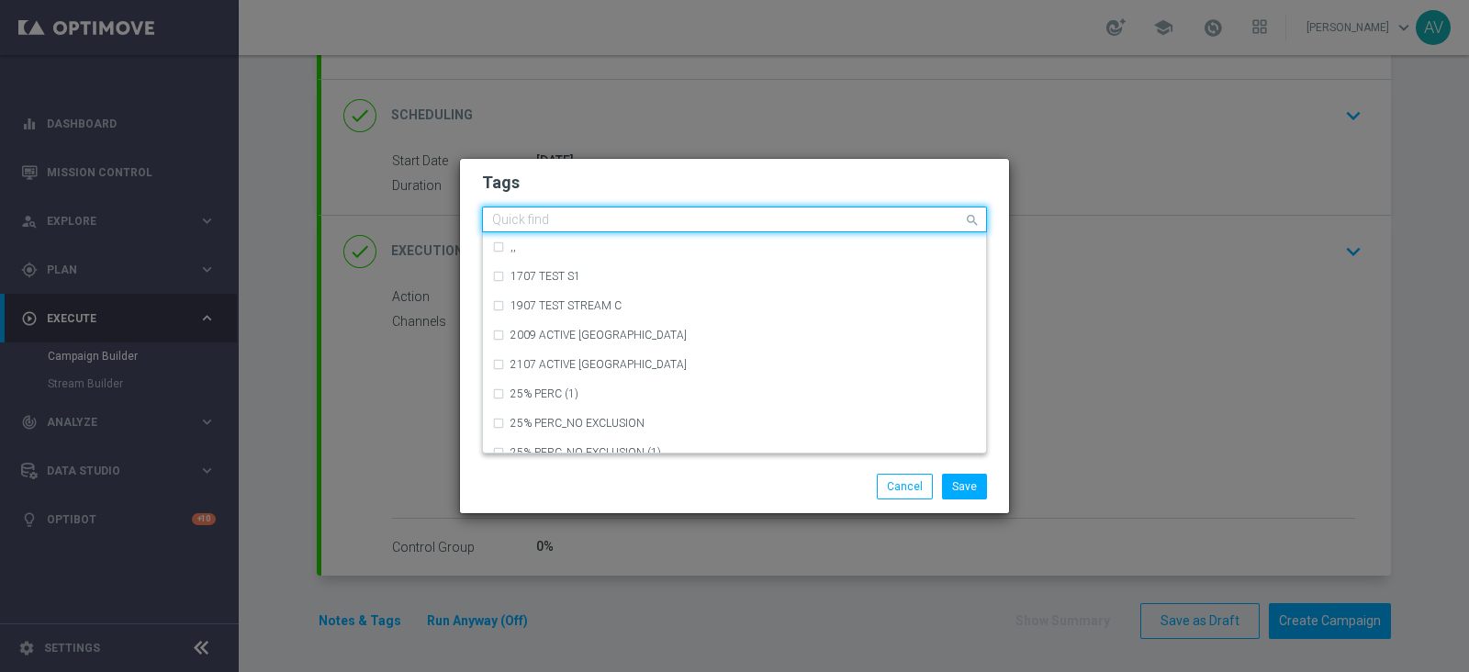
click at [670, 218] on input "text" at bounding box center [727, 221] width 471 height 16
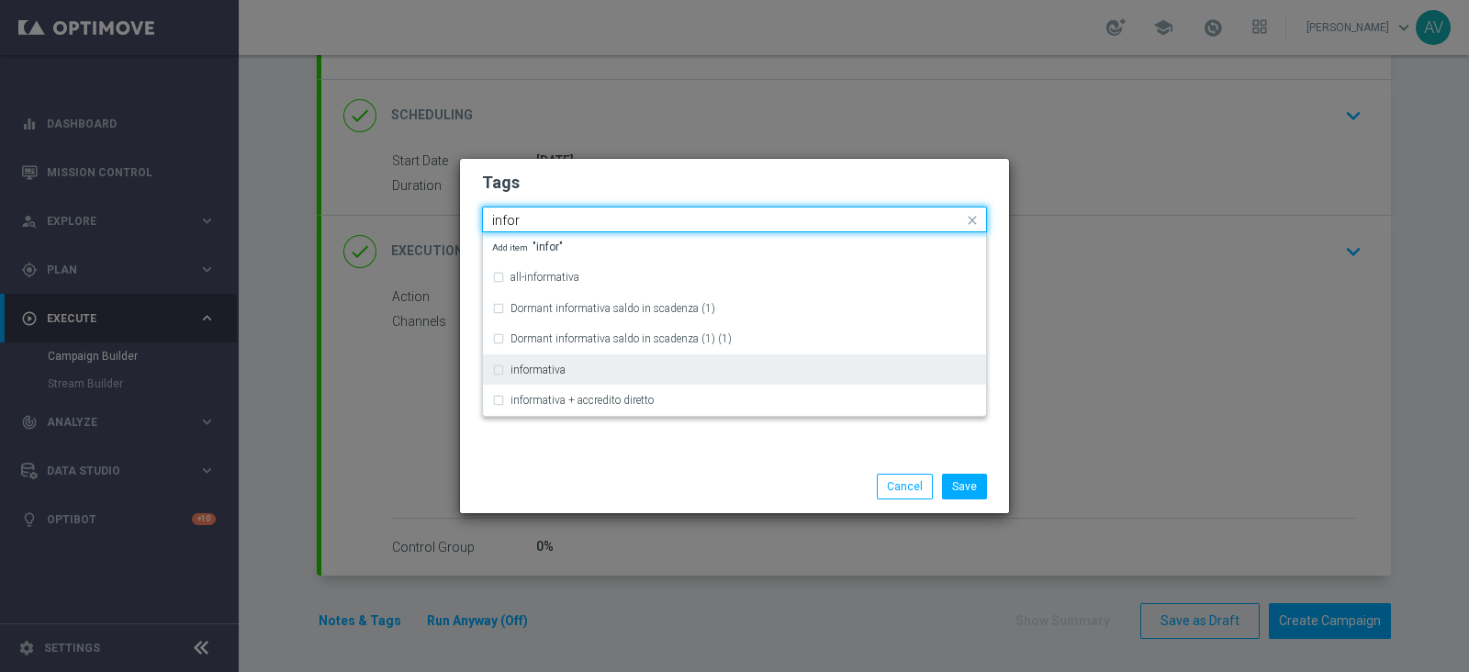
click at [538, 361] on div "informativa" at bounding box center [734, 369] width 485 height 29
type input "infor"
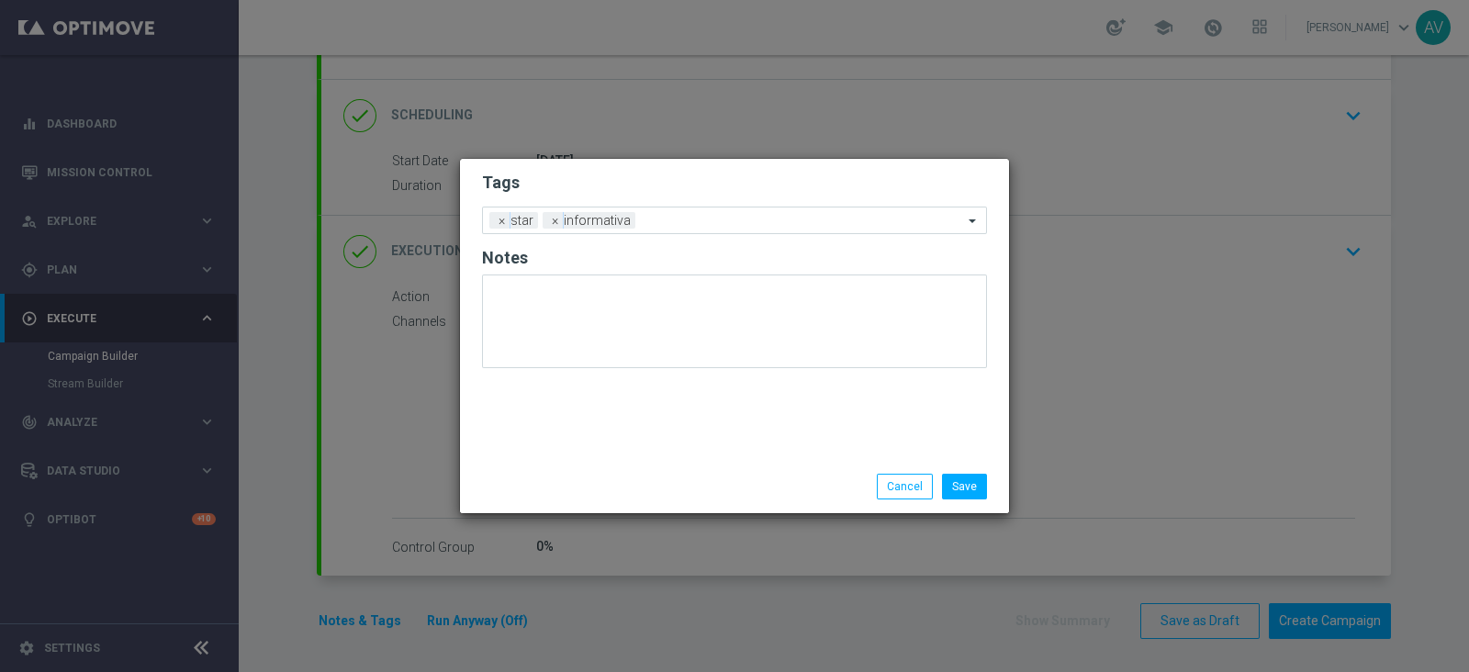
click at [655, 432] on div "Tags Add a new tag × star × informativa Notes" at bounding box center [734, 309] width 549 height 301
click at [733, 216] on input "text" at bounding box center [803, 222] width 320 height 16
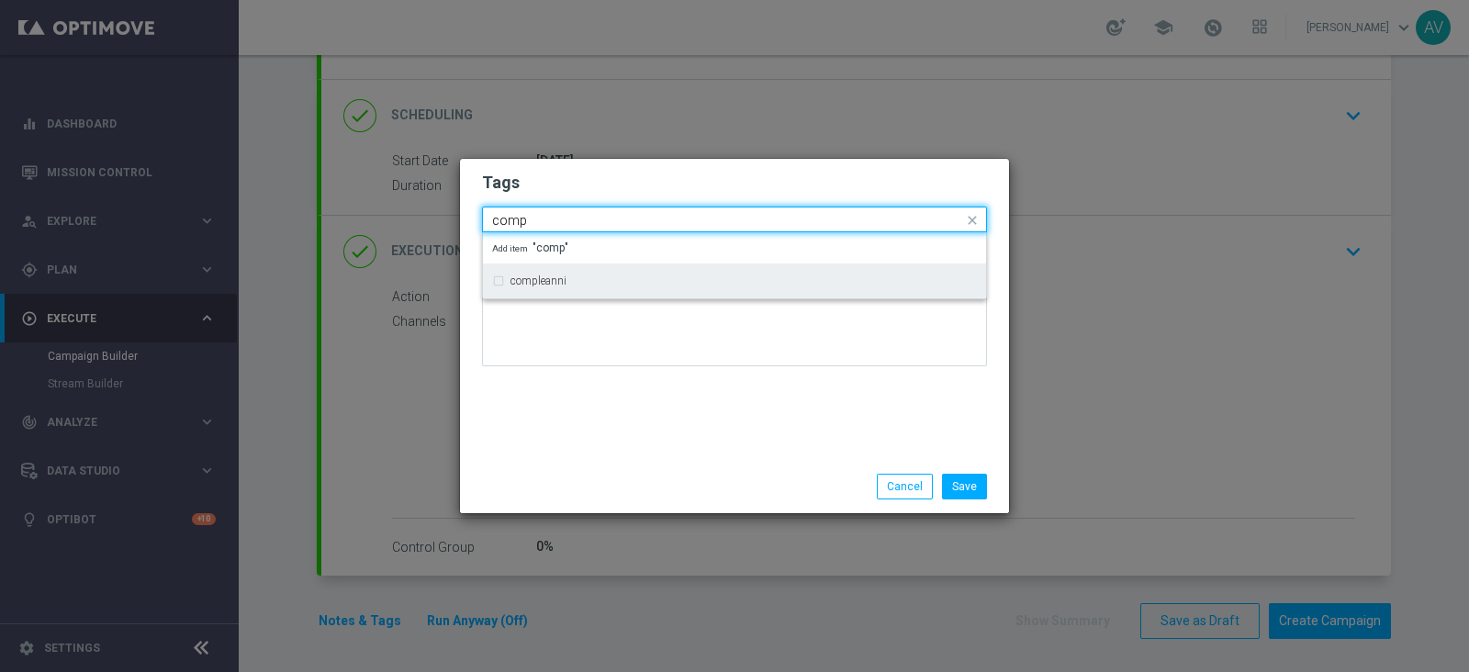
click at [561, 280] on label "compleanni" at bounding box center [538, 280] width 56 height 11
type input "comp"
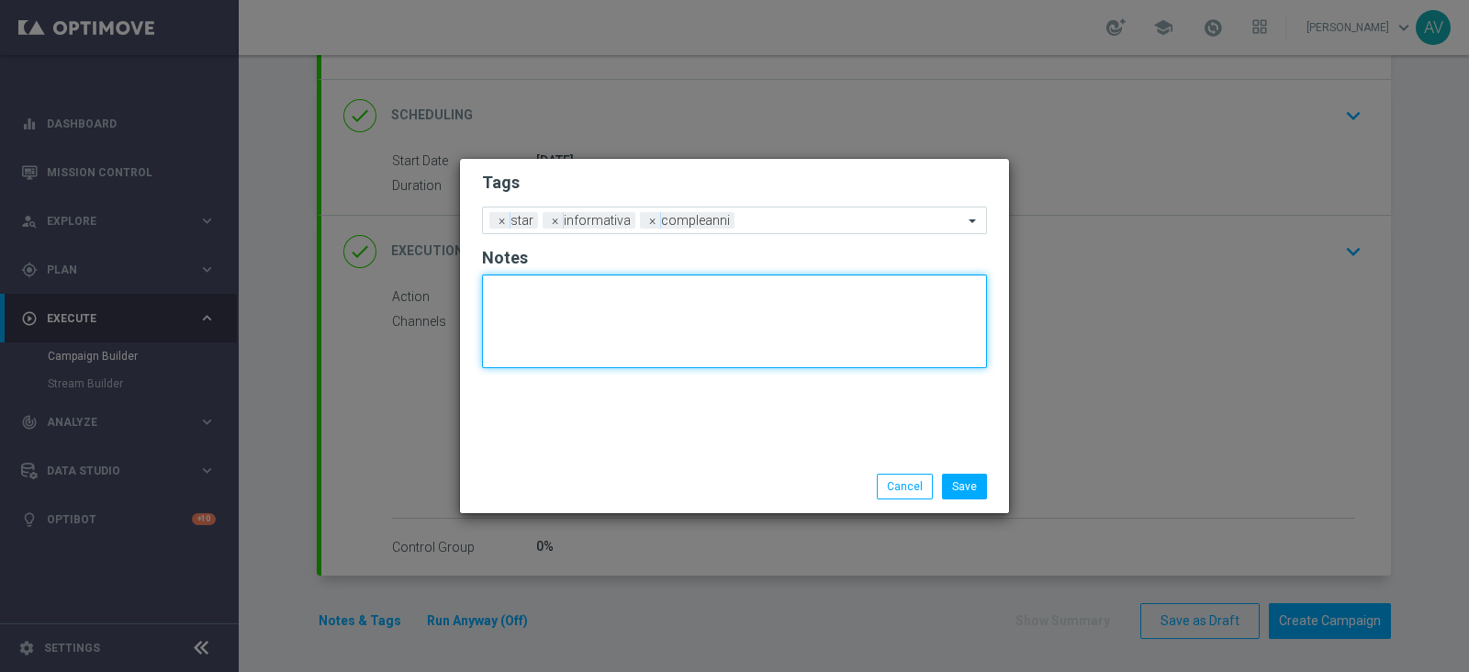
click at [648, 358] on textarea at bounding box center [734, 322] width 505 height 94
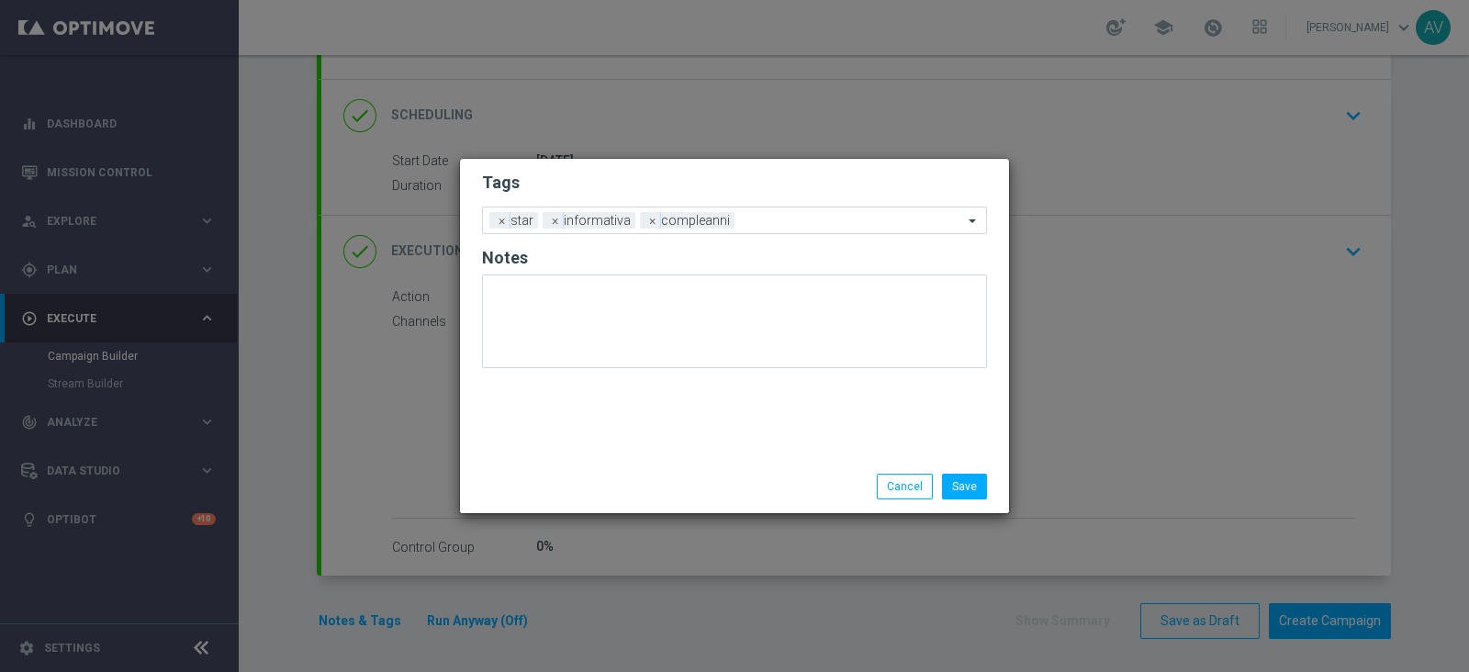
click at [815, 422] on div "Tags Add a new tag × star × informativa × compleanni Notes" at bounding box center [734, 309] width 549 height 301
click at [956, 477] on button "Save" at bounding box center [964, 487] width 45 height 26
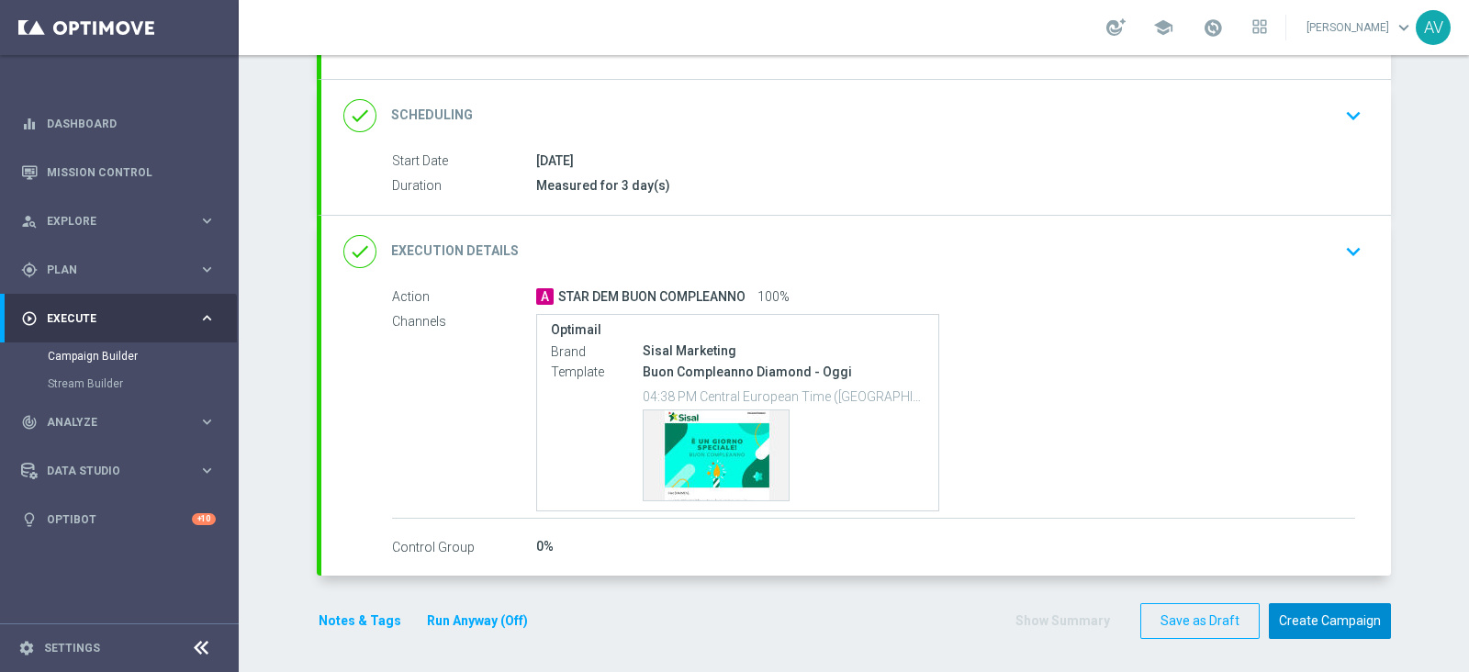
click at [1322, 603] on button "Create Campaign" at bounding box center [1330, 621] width 122 height 36
